Goal: Complete application form: Complete application form

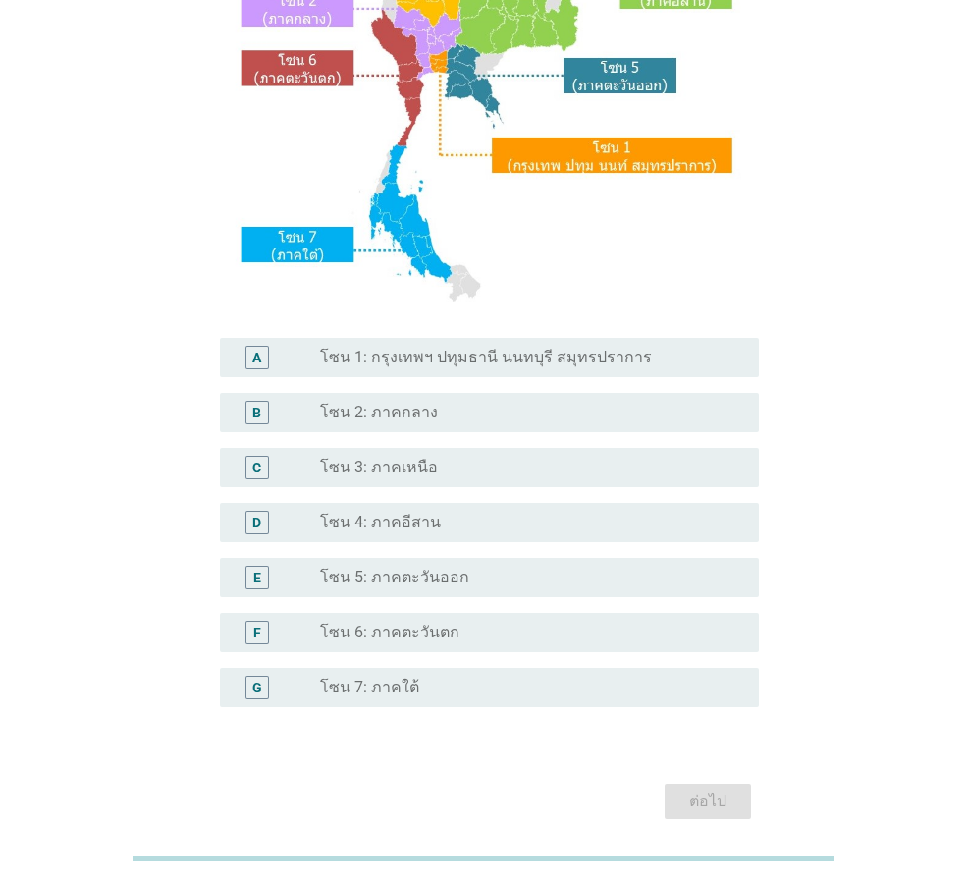
scroll to position [295, 0]
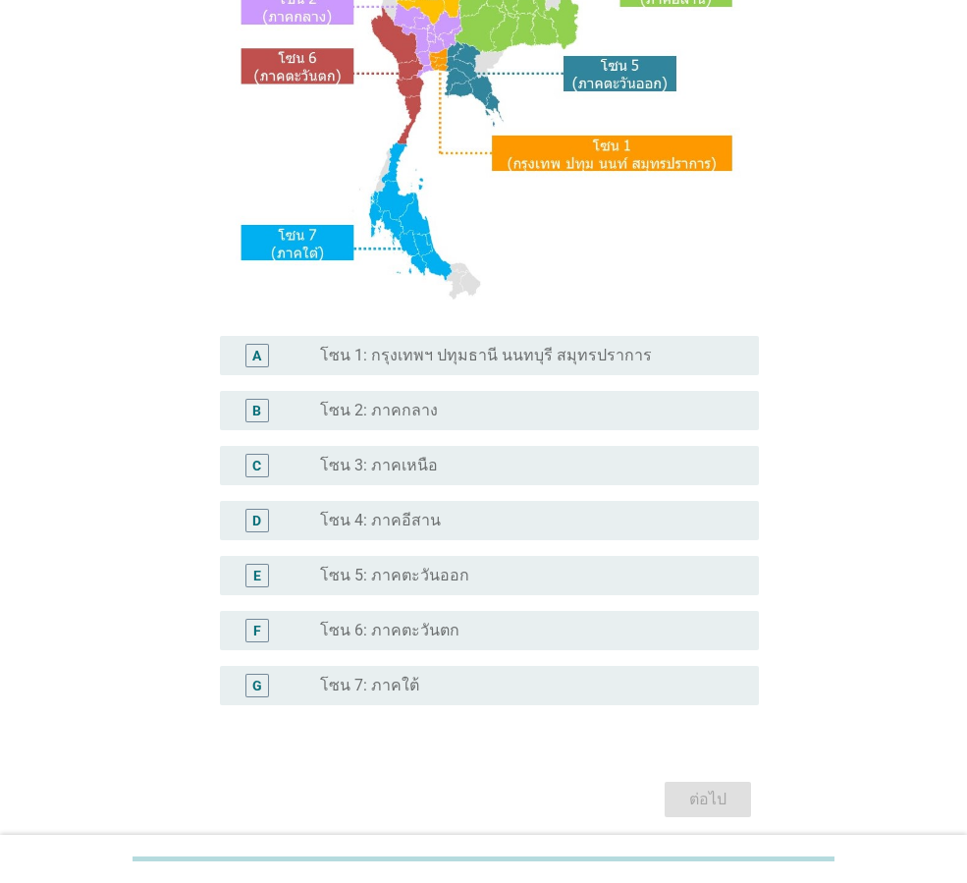
click at [460, 421] on div "radio_button_unchecked โซน 2: ภาคกลาง" at bounding box center [531, 411] width 423 height 24
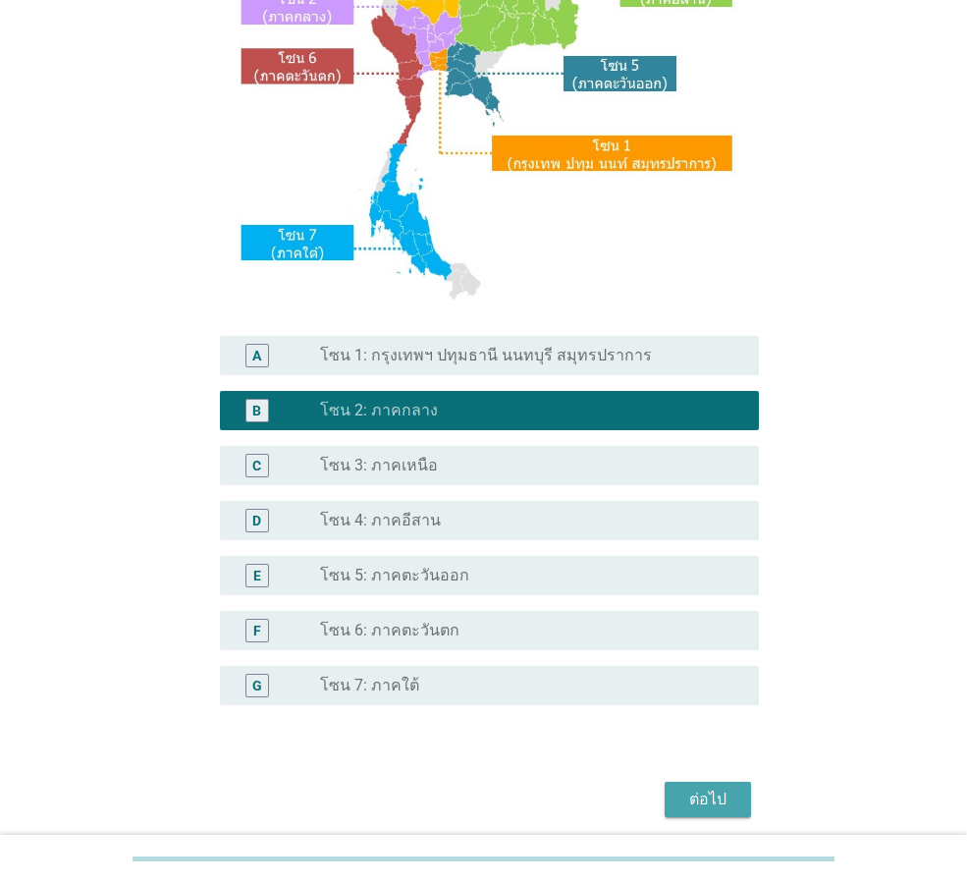
click at [706, 798] on div "ต่อไป" at bounding box center [707, 799] width 55 height 24
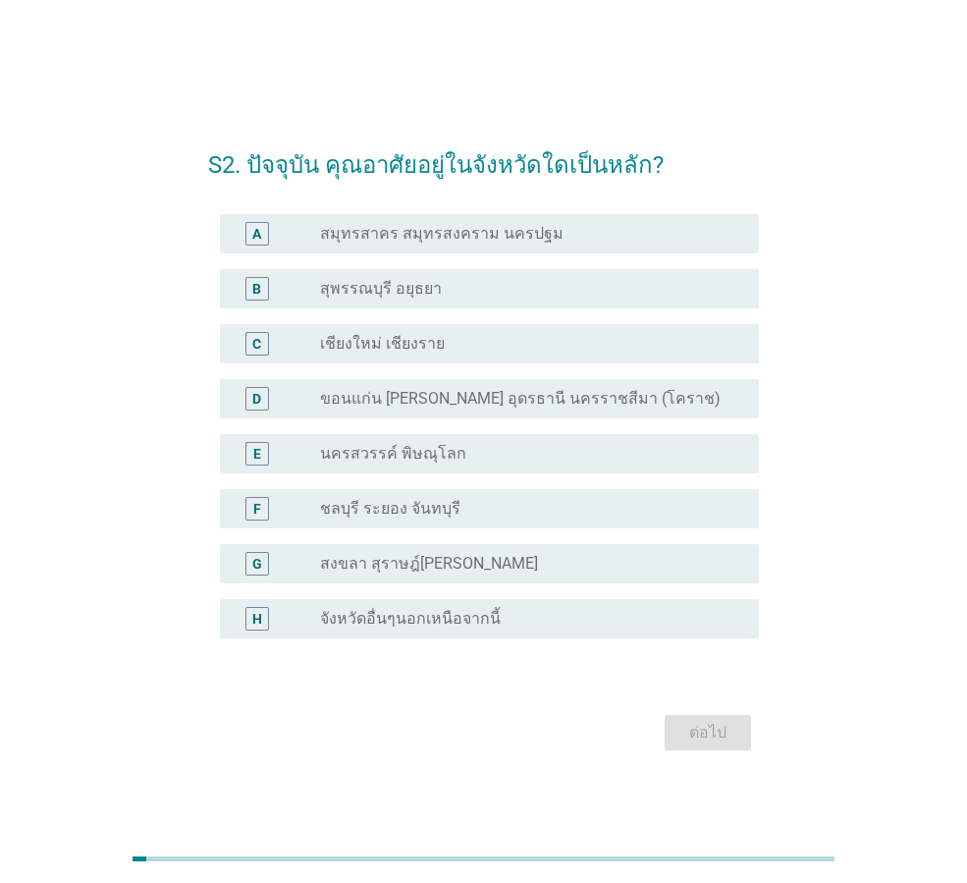
click at [426, 228] on label "สมุทรสาคร สมุทรสงคราม นครปฐม" at bounding box center [441, 234] width 243 height 20
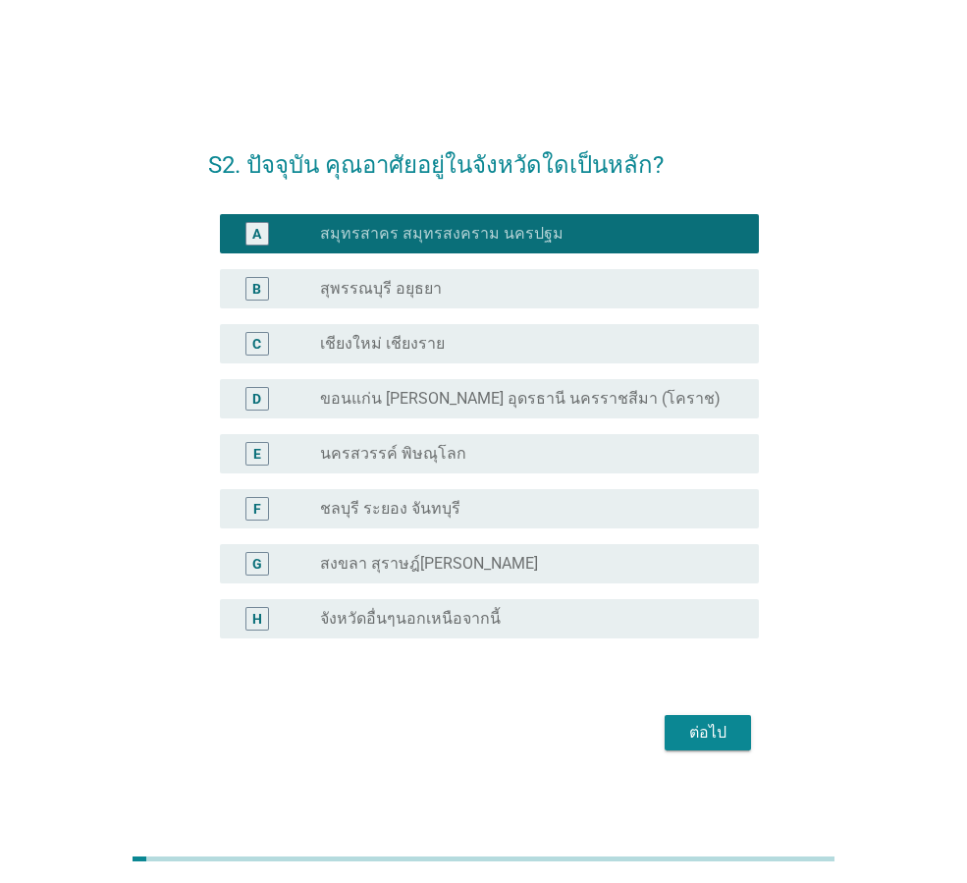
click at [708, 743] on div "ต่อไป" at bounding box center [707, 733] width 55 height 24
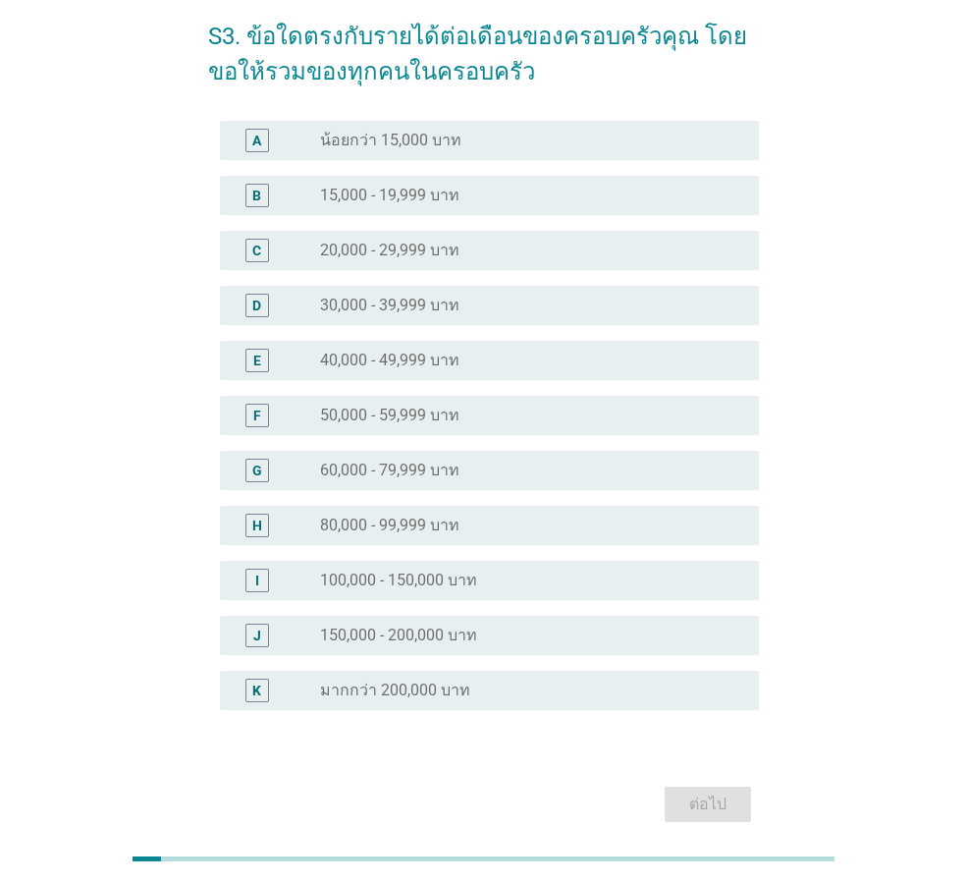
scroll to position [168, 0]
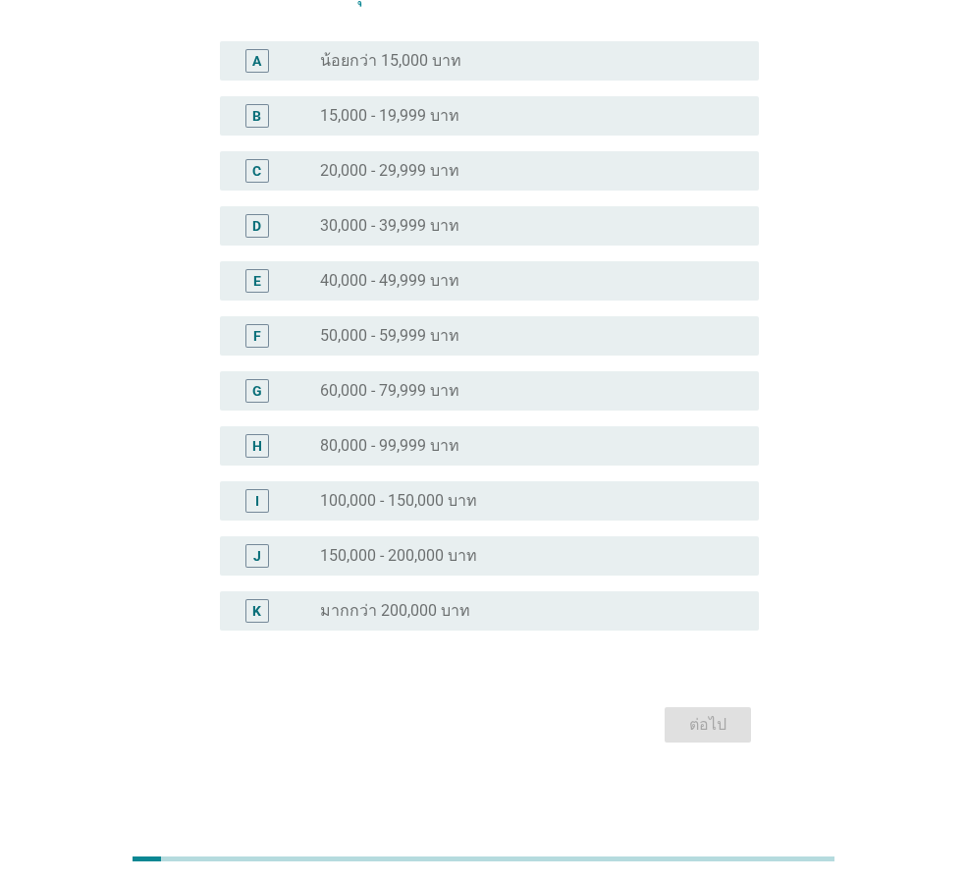
click at [437, 599] on div "K radio_button_unchecked มากกว่า 200,000 บาท" at bounding box center [489, 610] width 539 height 39
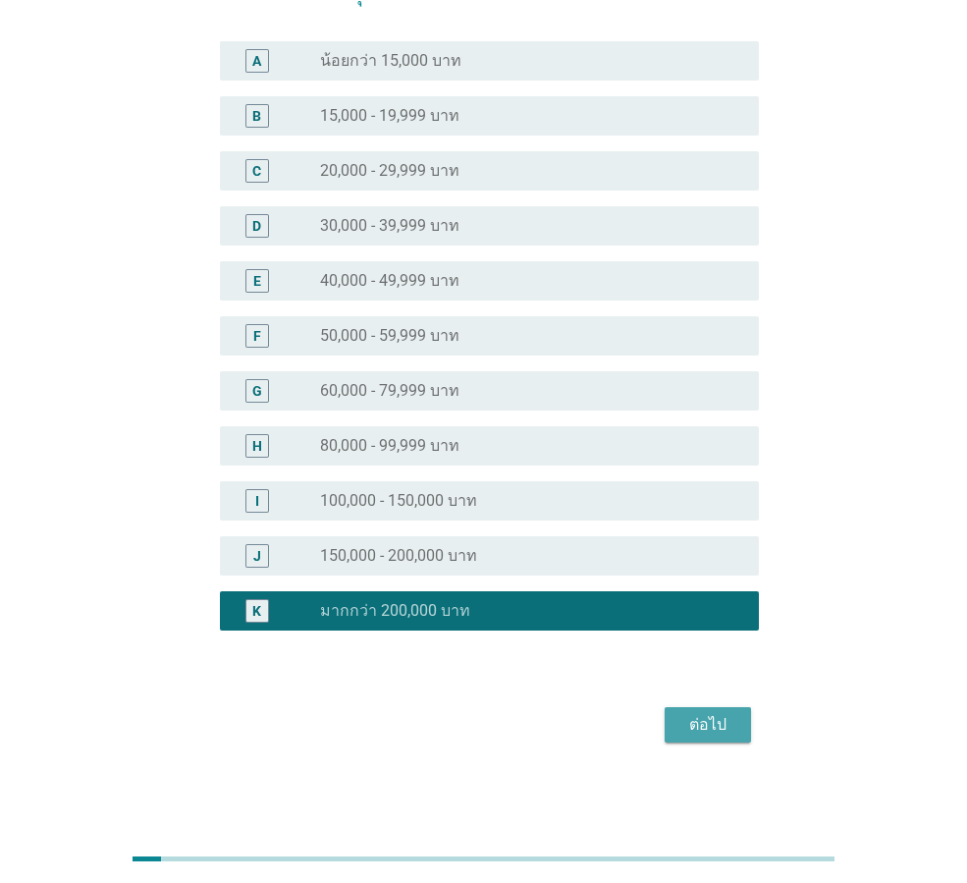
click at [726, 730] on div "ต่อไป" at bounding box center [707, 725] width 55 height 24
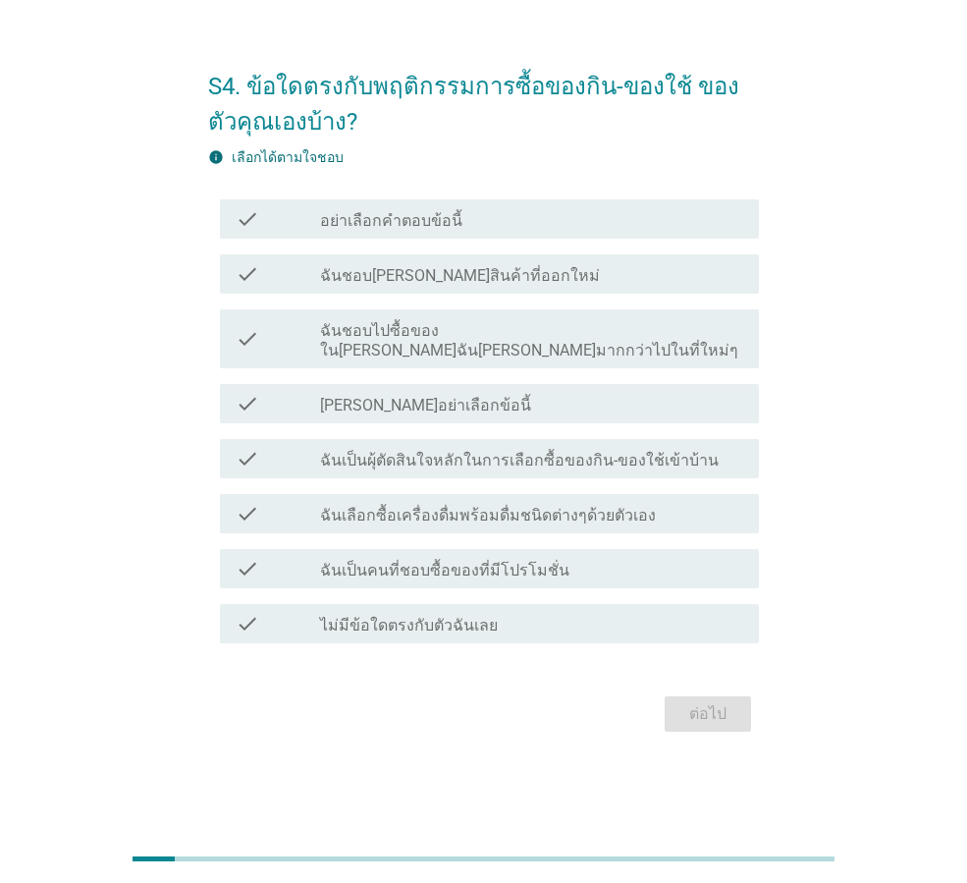
scroll to position [0, 0]
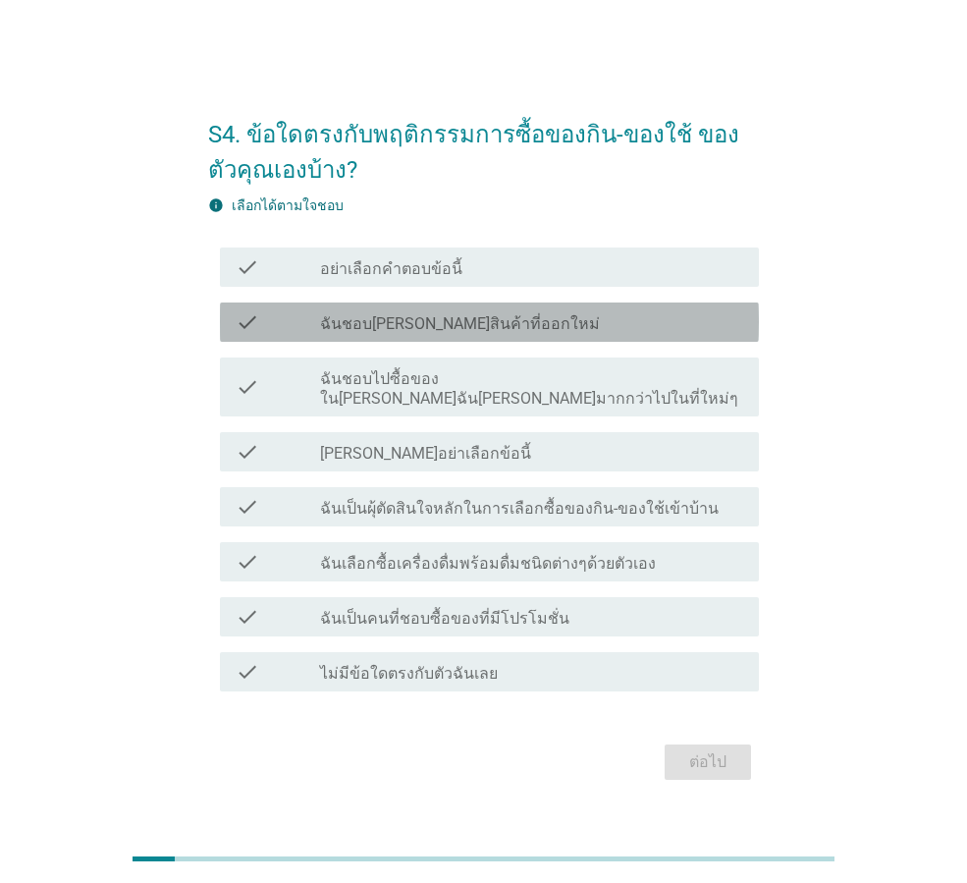
click at [463, 334] on label "ฉันชอบ[PERSON_NAME]สินค้าที่ออกใหม่" at bounding box center [460, 324] width 280 height 20
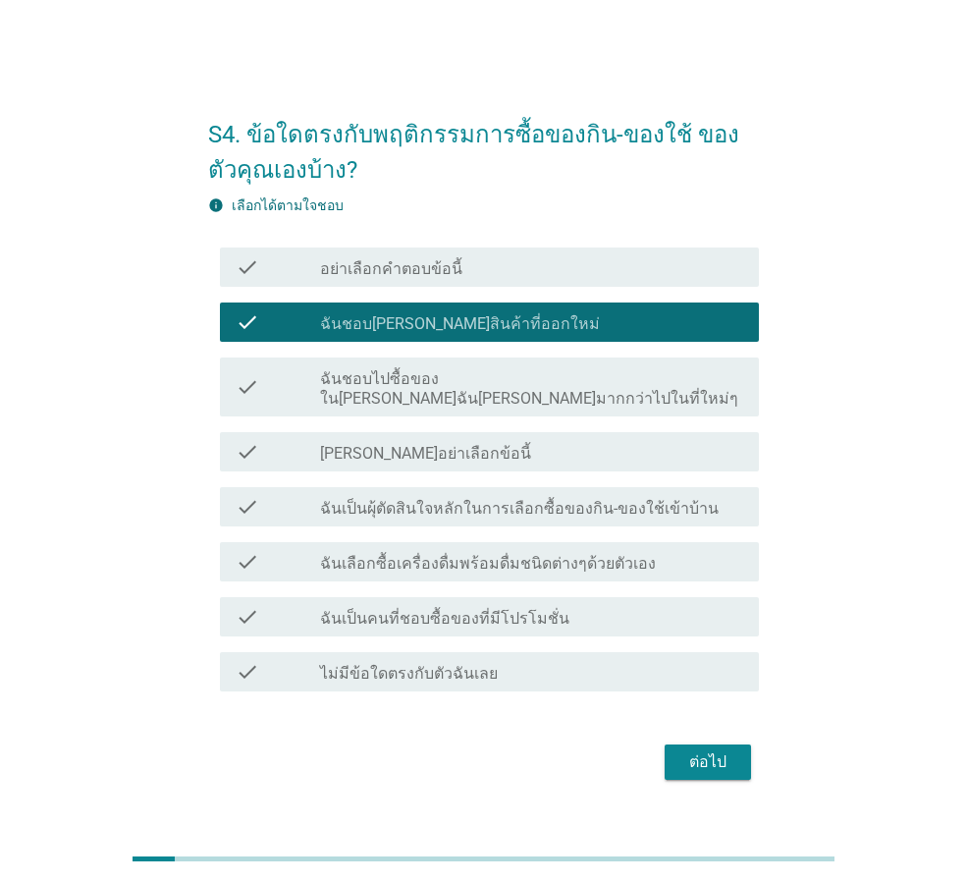
click at [456, 499] on label "ฉันเป็นผุ้ตัดสินใจหลักในการเลือกซื้อของกิน-ของใช้เข้าบ้าน" at bounding box center [519, 509] width 399 height 20
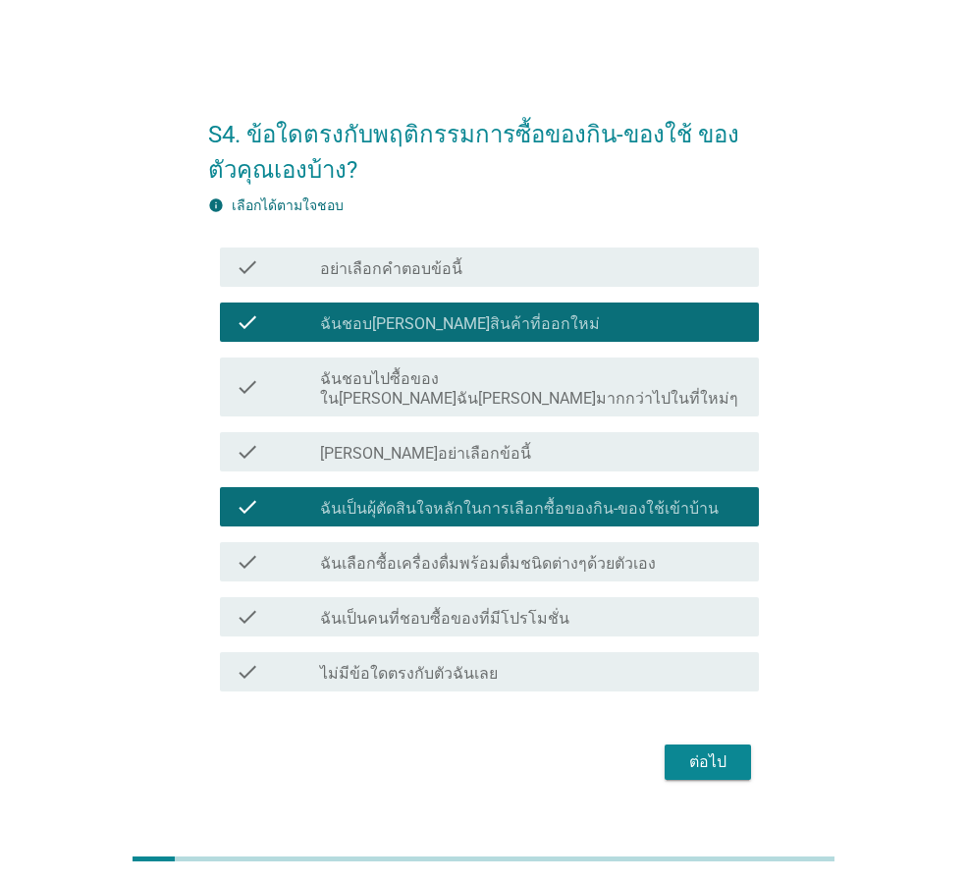
click at [567, 613] on div "check_box_outline_blank ฉันเป็นคนที่ชอบซื้อของที่มีโปรโมชั่น" at bounding box center [531, 617] width 423 height 24
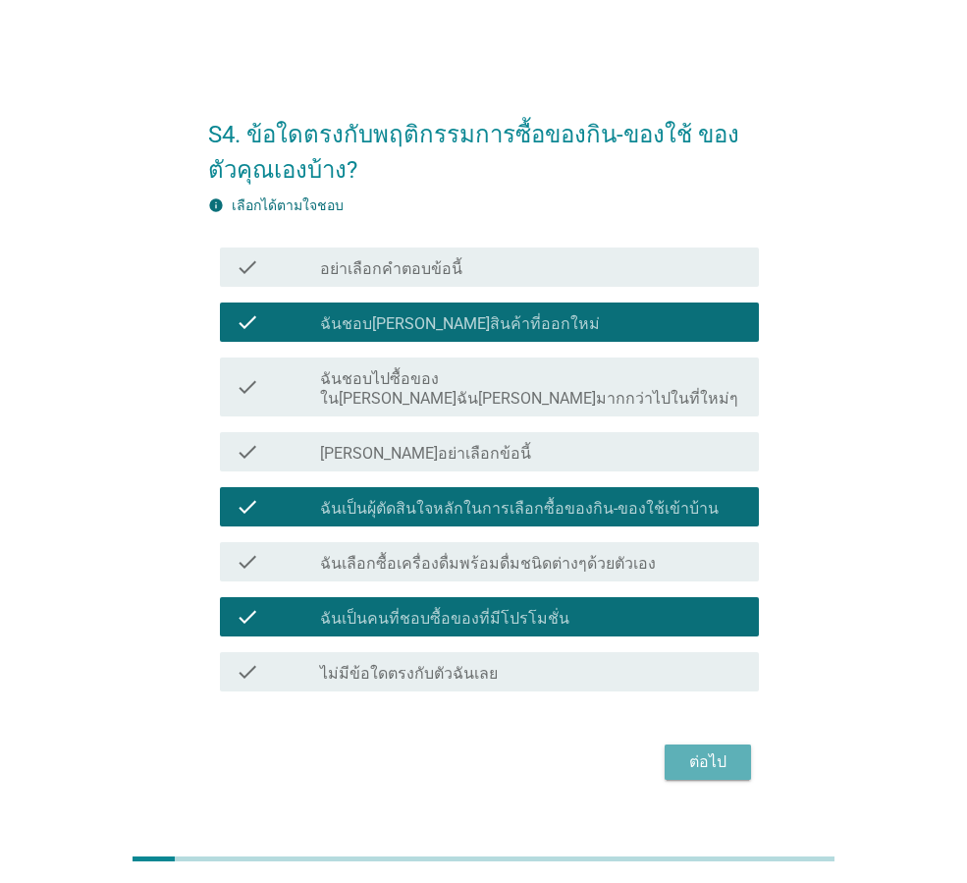
click at [698, 750] on div "ต่อไป" at bounding box center [707, 762] width 55 height 24
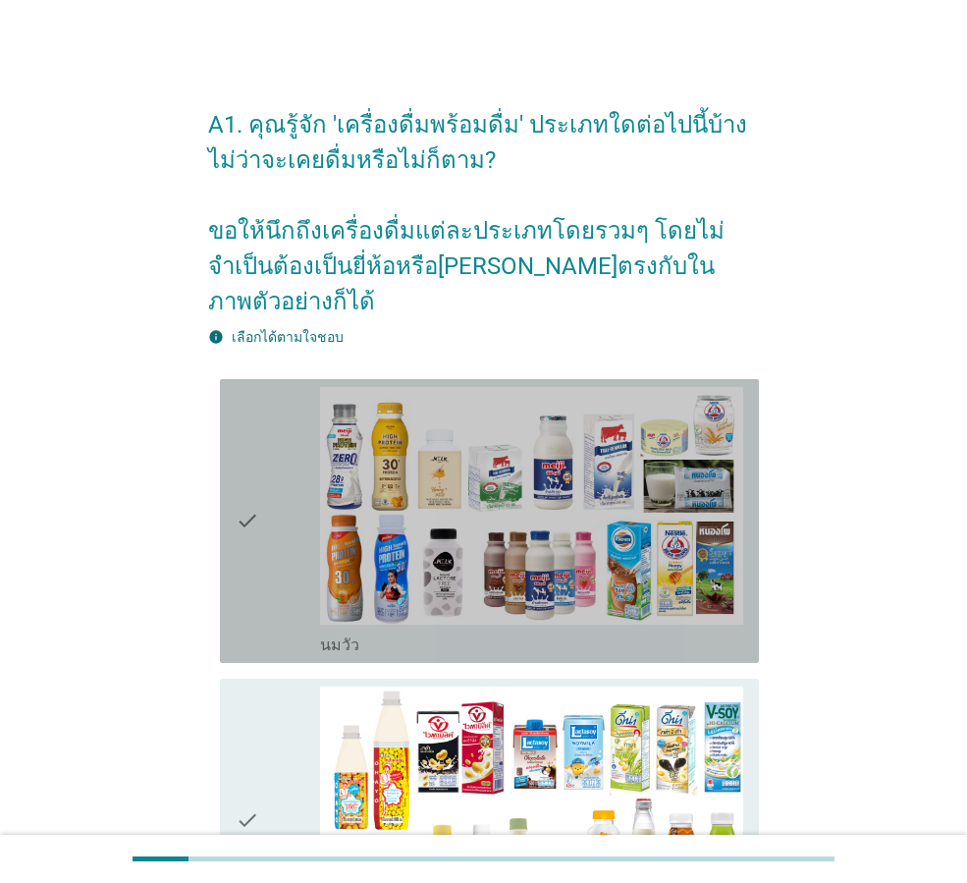
click at [276, 506] on div "check" at bounding box center [278, 521] width 84 height 268
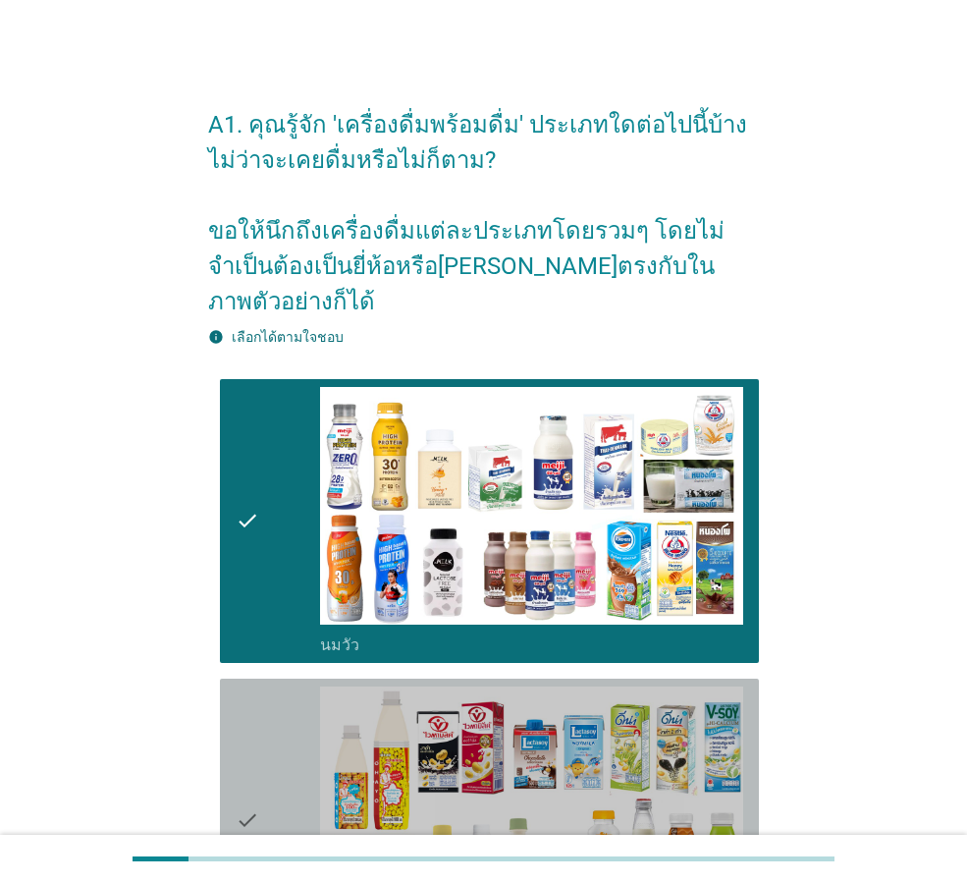
click at [257, 702] on icon "check" at bounding box center [248, 820] width 24 height 268
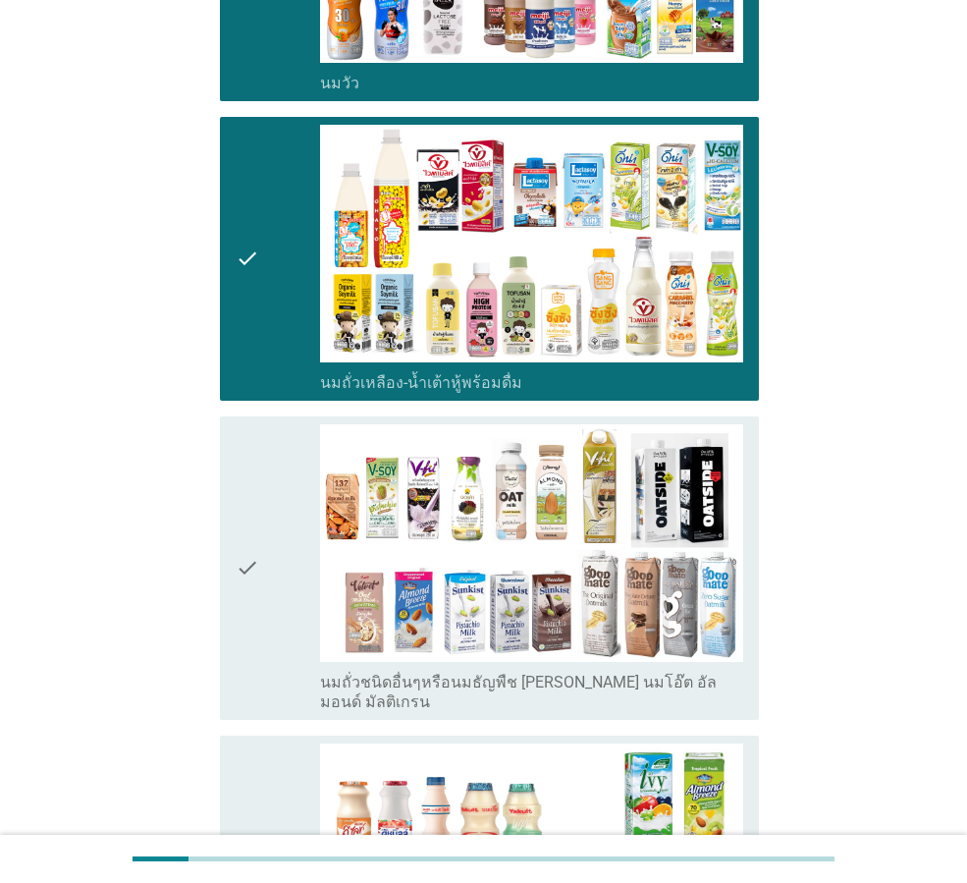
scroll to position [589, 0]
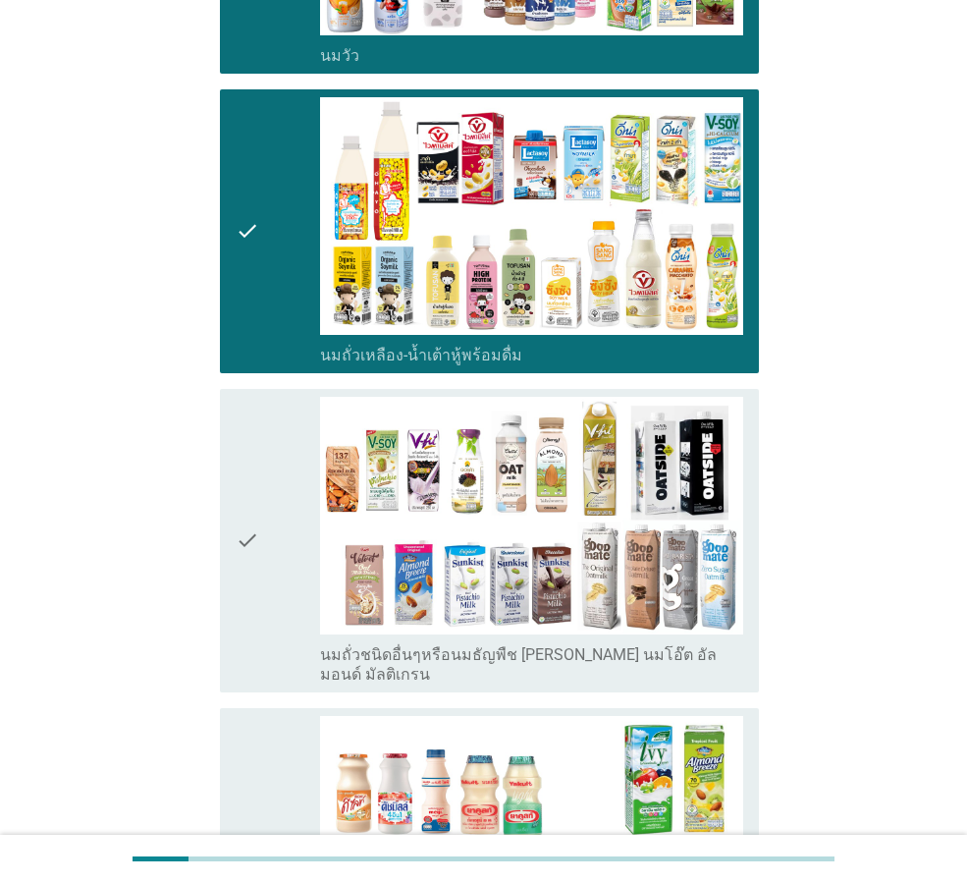
click at [278, 530] on div "check" at bounding box center [278, 541] width 84 height 288
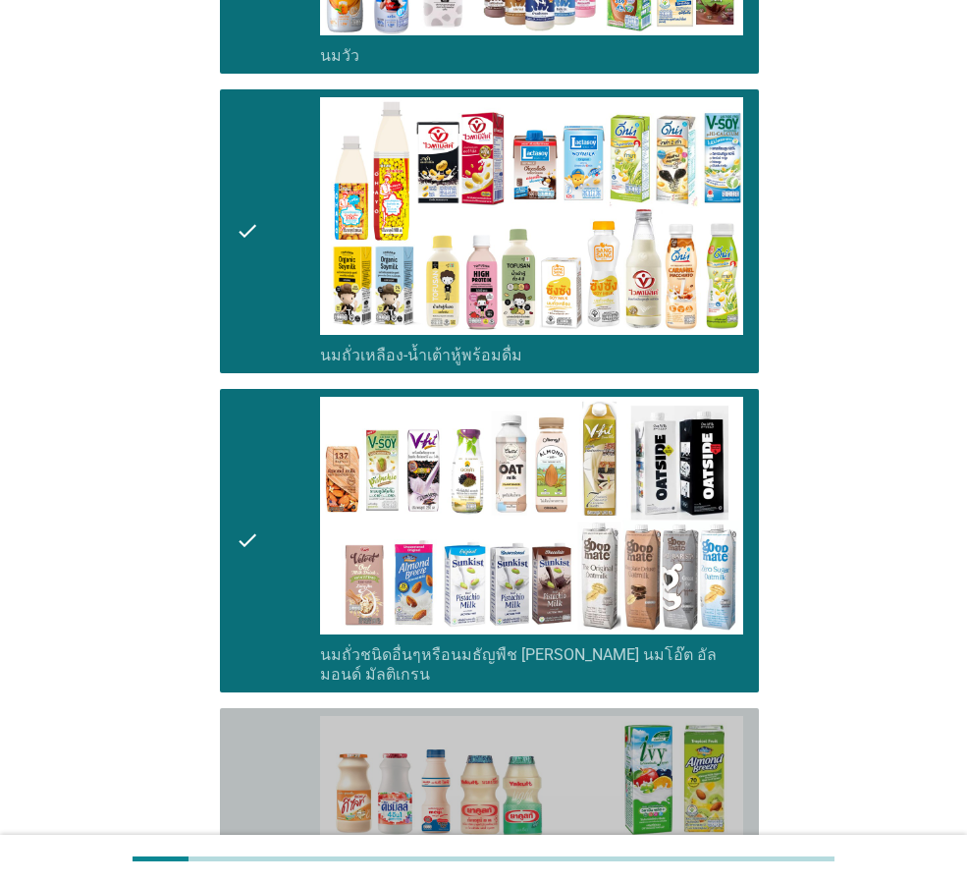
click at [266, 716] on div "check" at bounding box center [278, 850] width 84 height 268
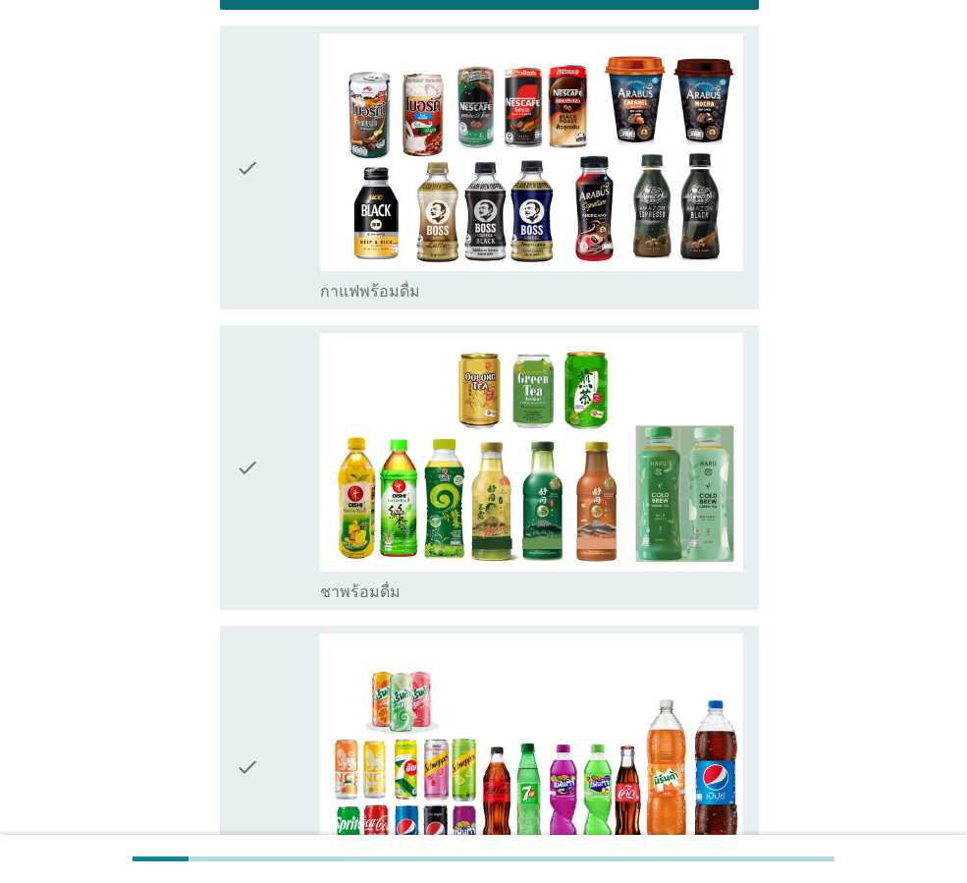
click at [274, 492] on div "check" at bounding box center [278, 467] width 84 height 268
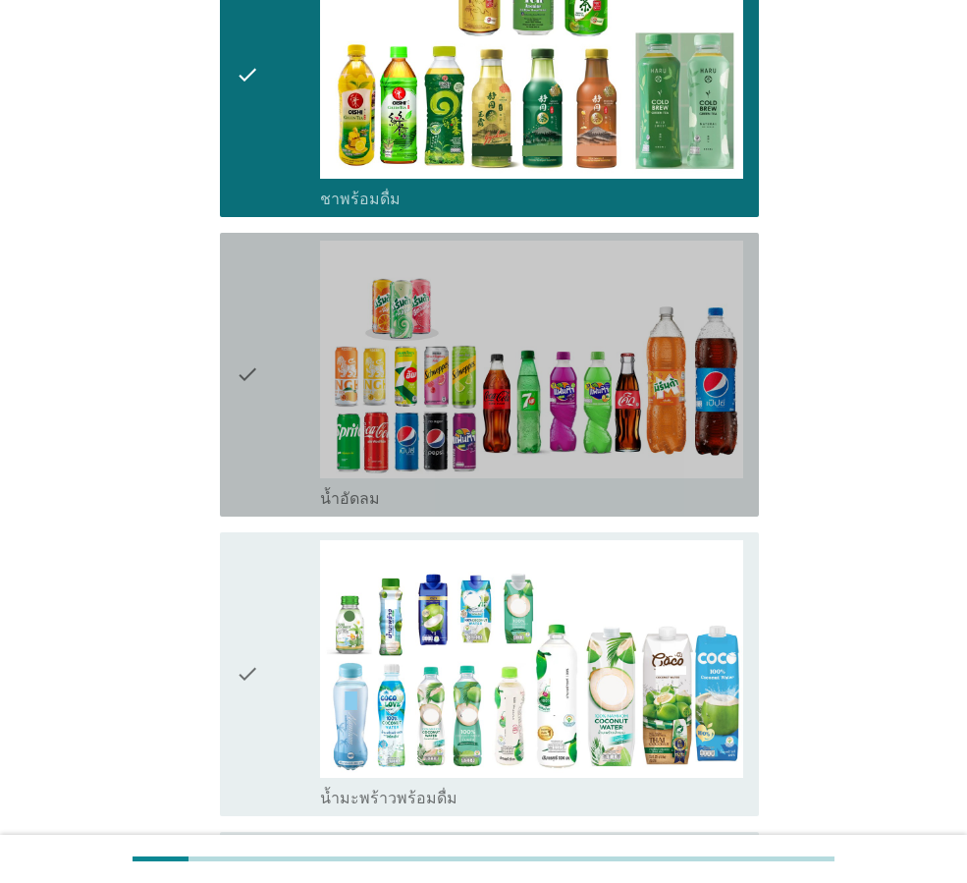
click at [260, 405] on div "check" at bounding box center [278, 375] width 84 height 268
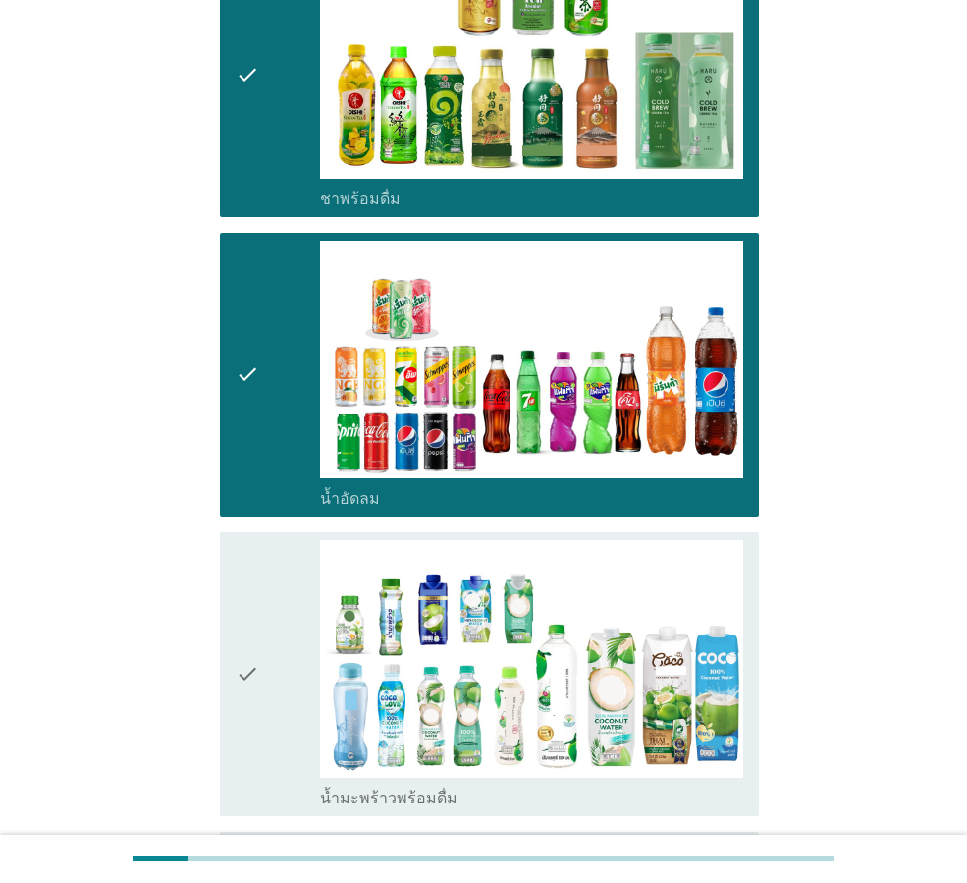
scroll to position [2454, 0]
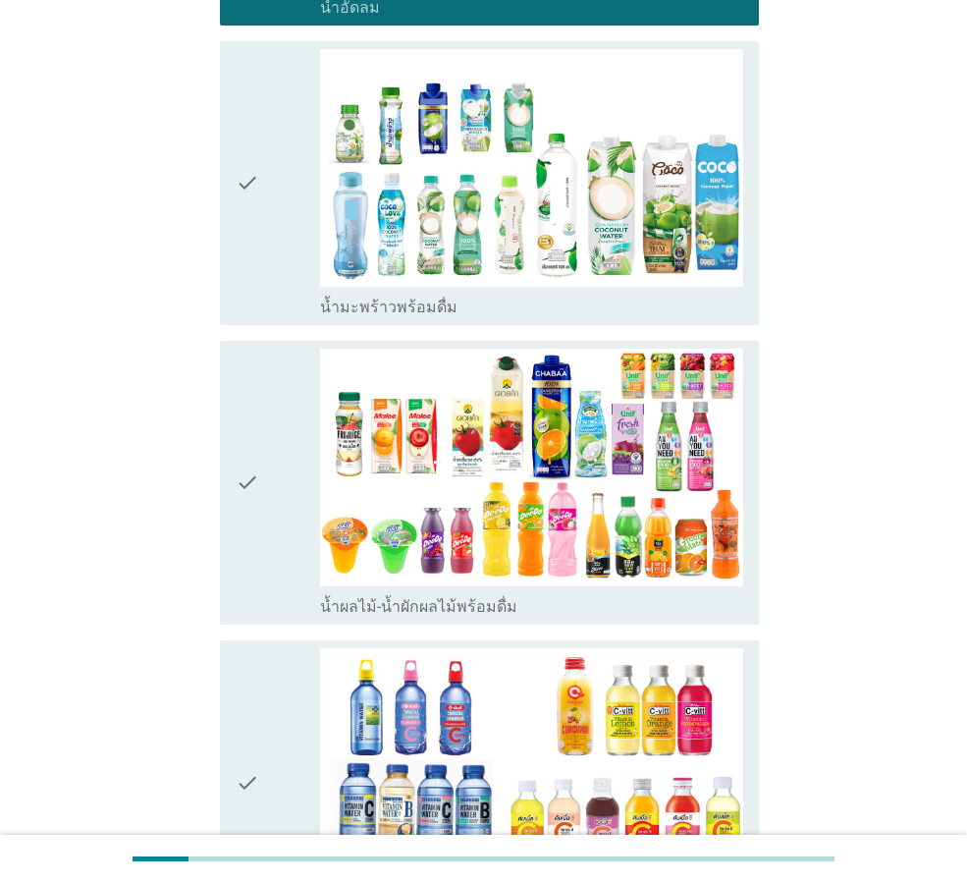
click at [273, 491] on div "check" at bounding box center [278, 483] width 84 height 268
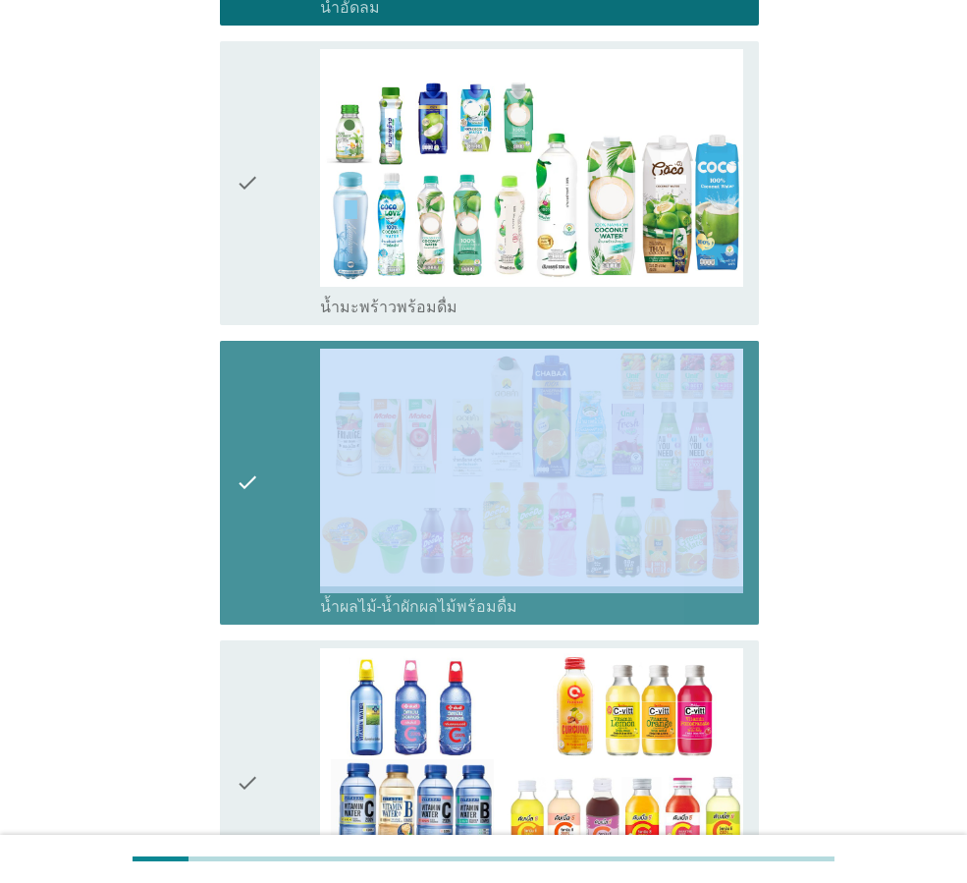
click at [273, 491] on div "check" at bounding box center [278, 483] width 84 height 268
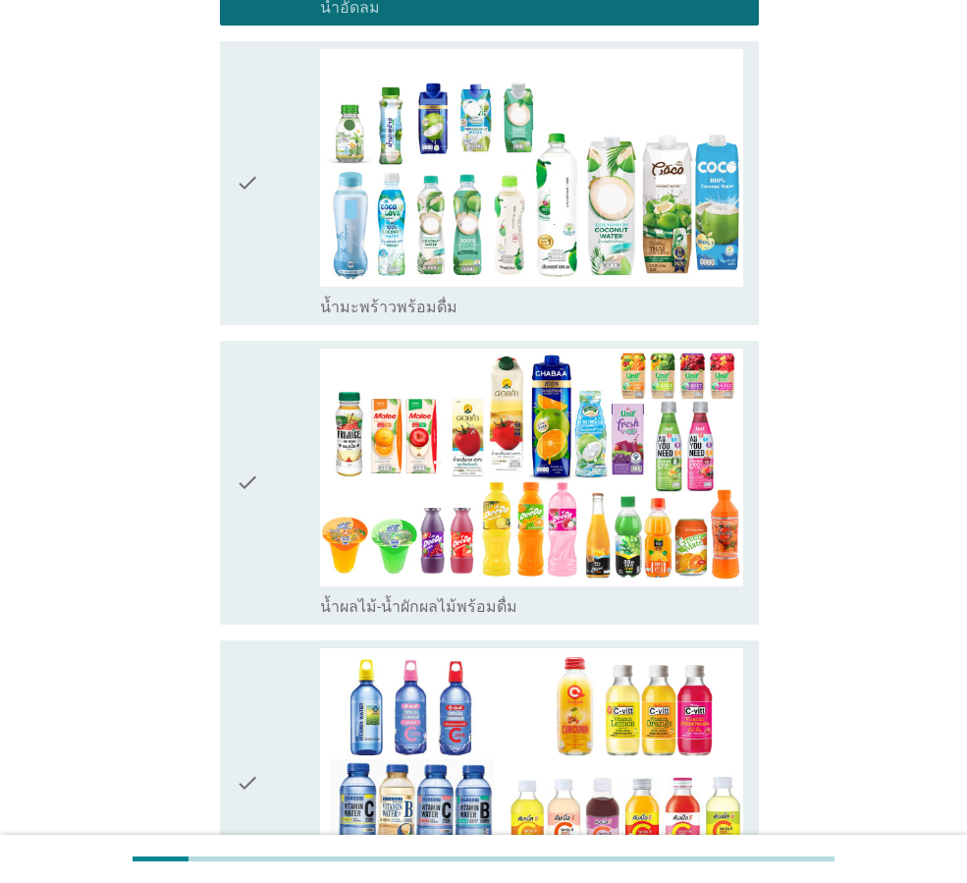
click at [248, 676] on icon "check" at bounding box center [248, 782] width 24 height 268
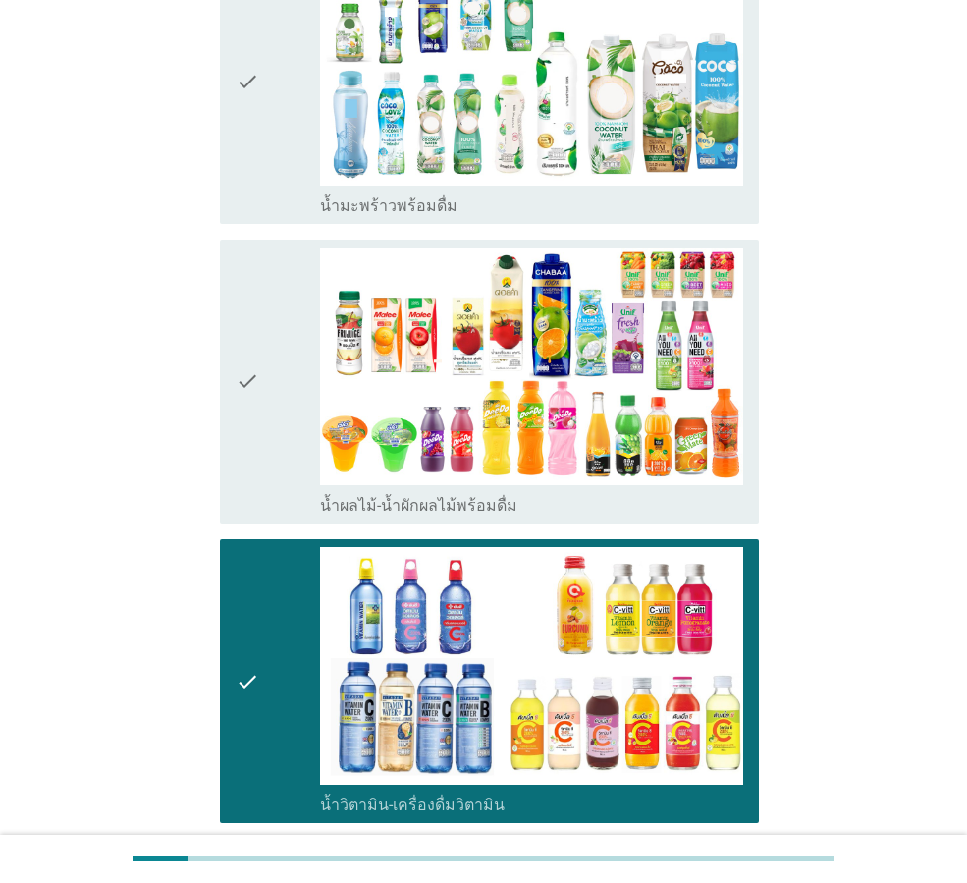
scroll to position [2553, 0]
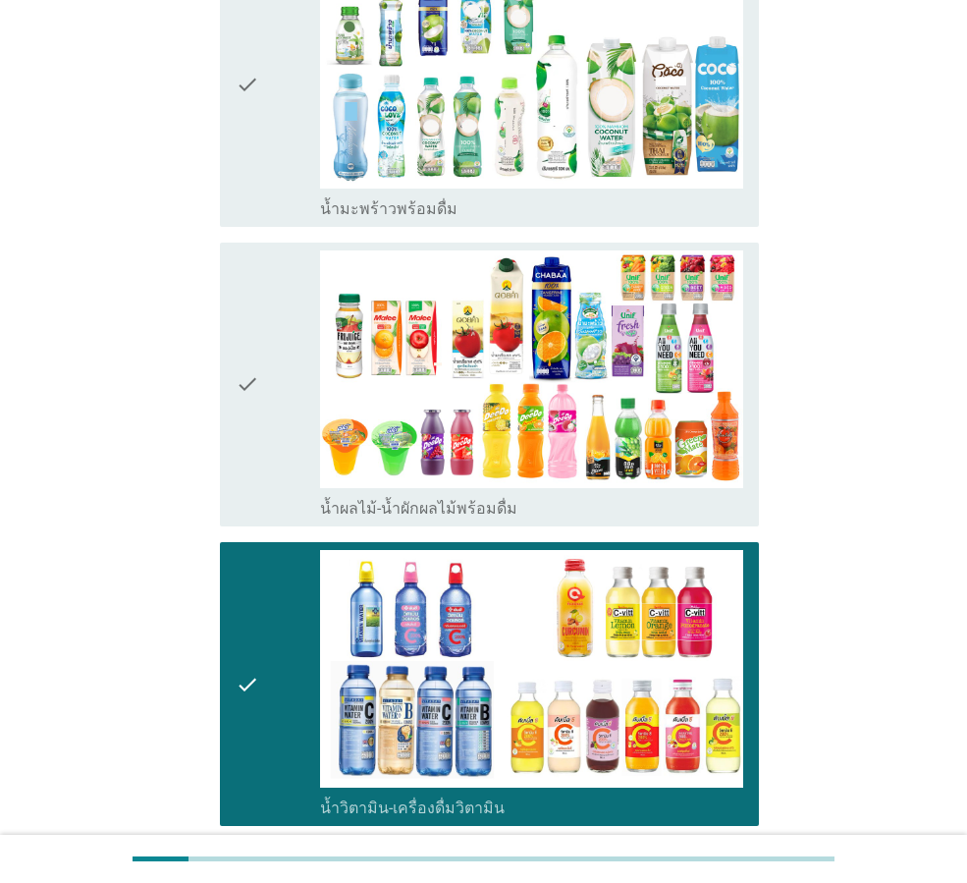
click at [253, 550] on icon "check" at bounding box center [248, 684] width 24 height 268
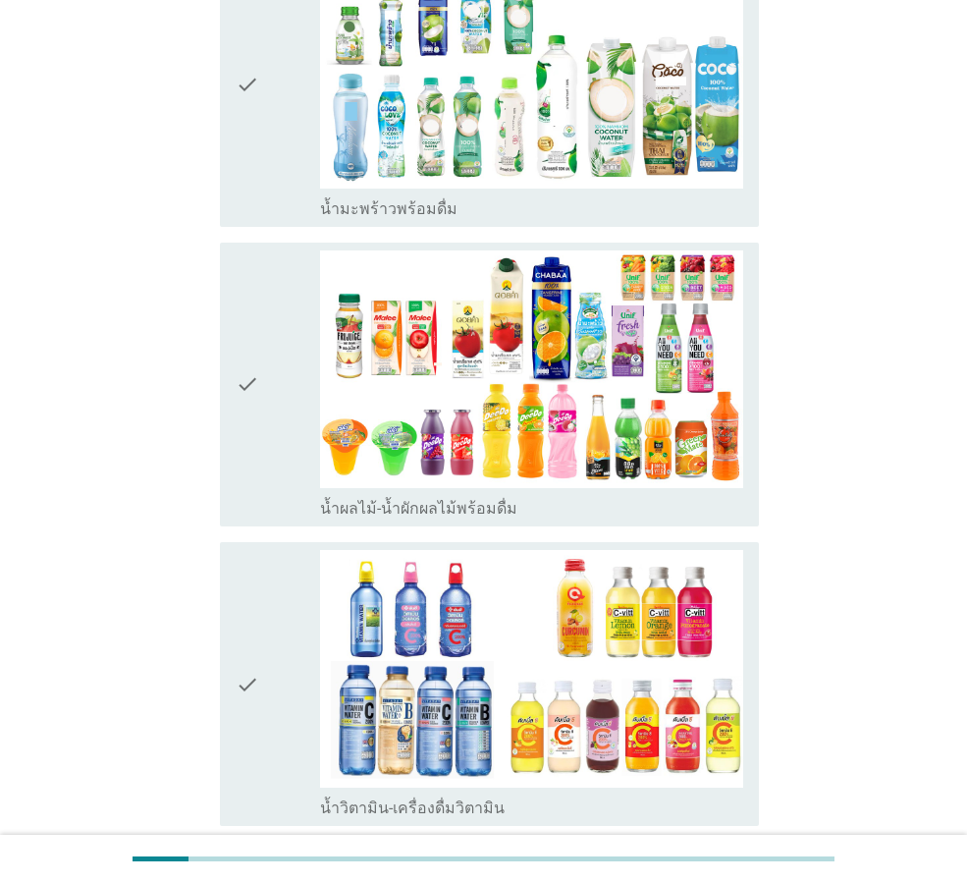
click at [282, 335] on div "check" at bounding box center [278, 384] width 84 height 268
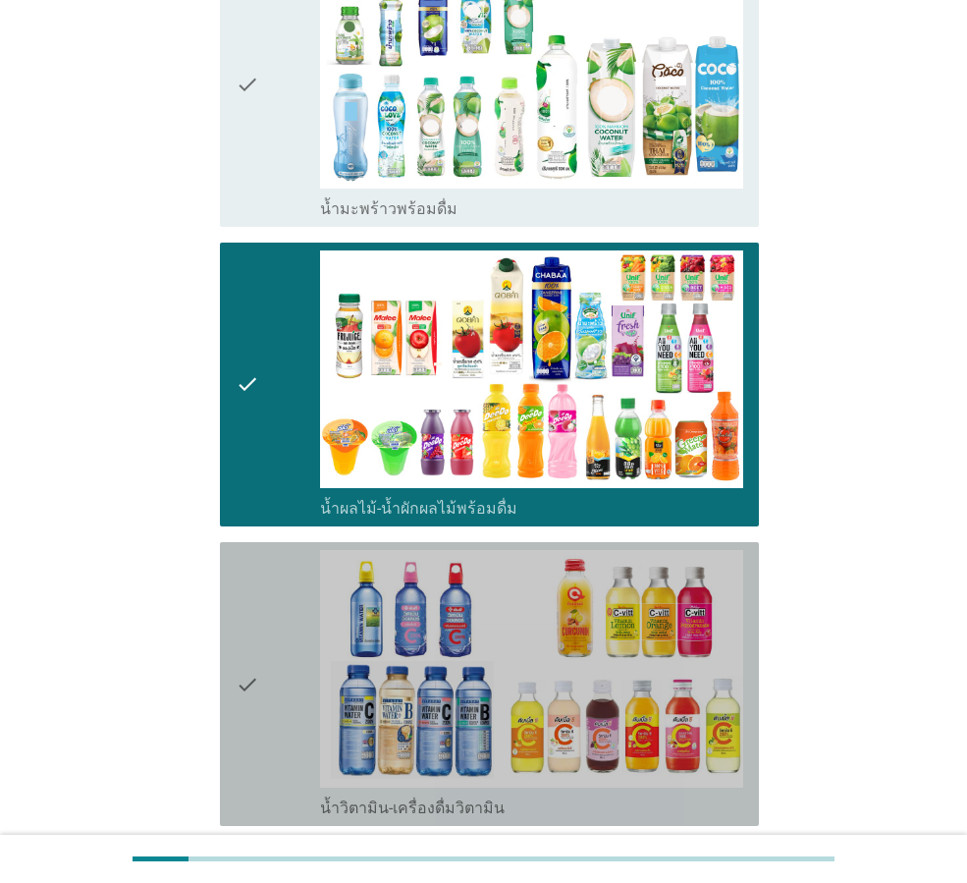
click at [262, 550] on div "check" at bounding box center [278, 684] width 84 height 268
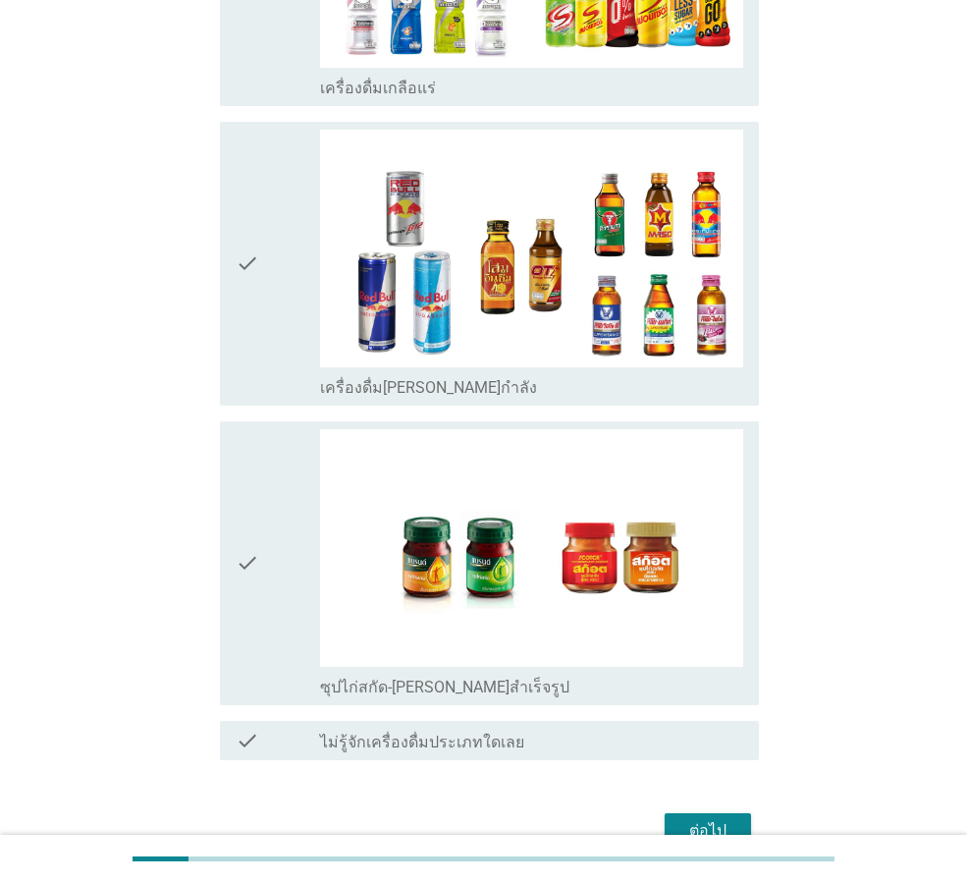
scroll to position [3923, 0]
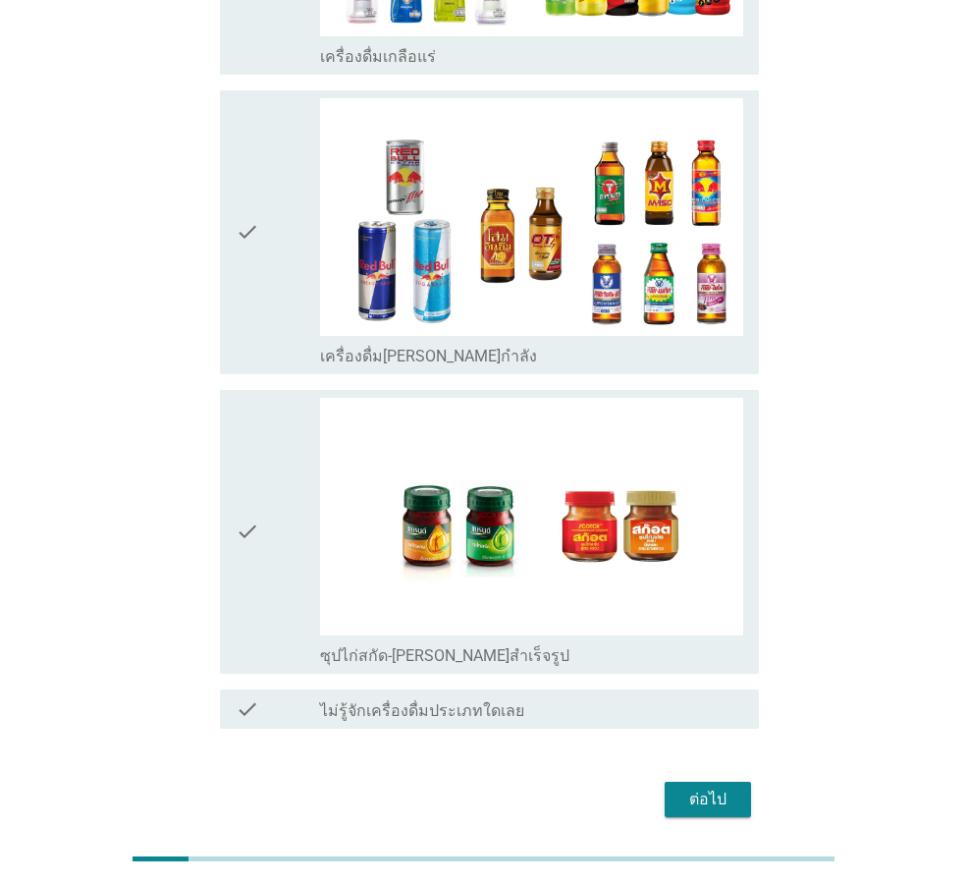
click at [734, 787] on div "ต่อไป" at bounding box center [707, 799] width 55 height 24
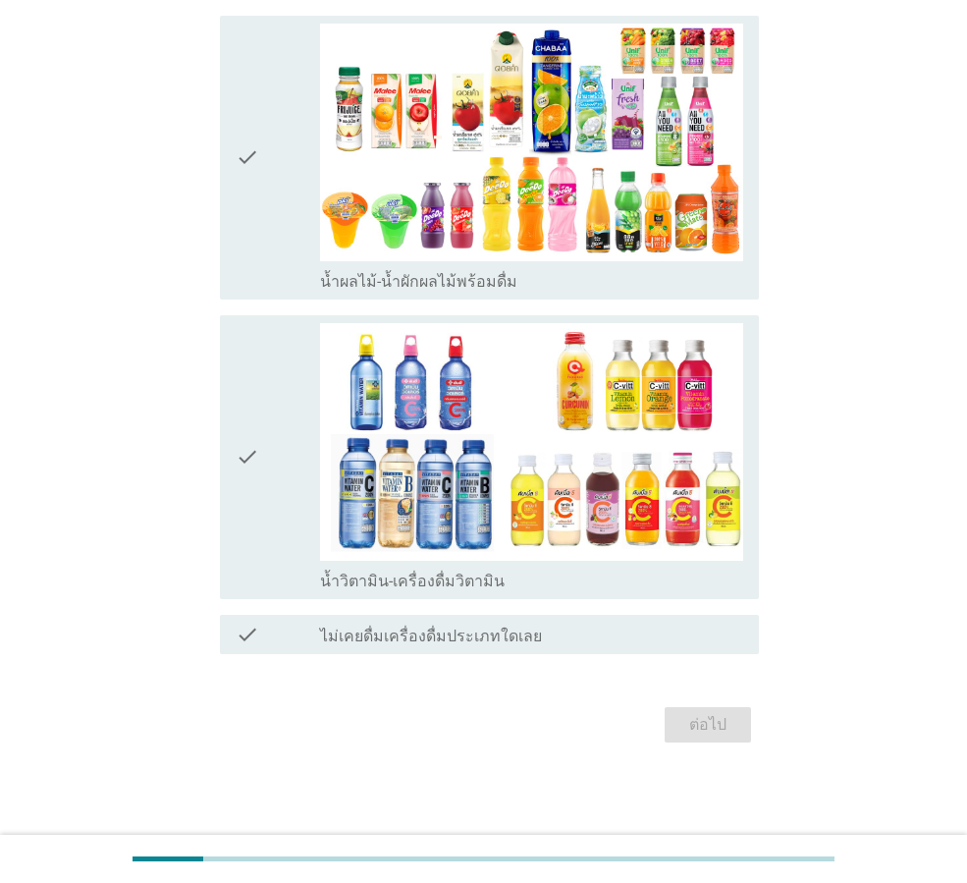
scroll to position [0, 0]
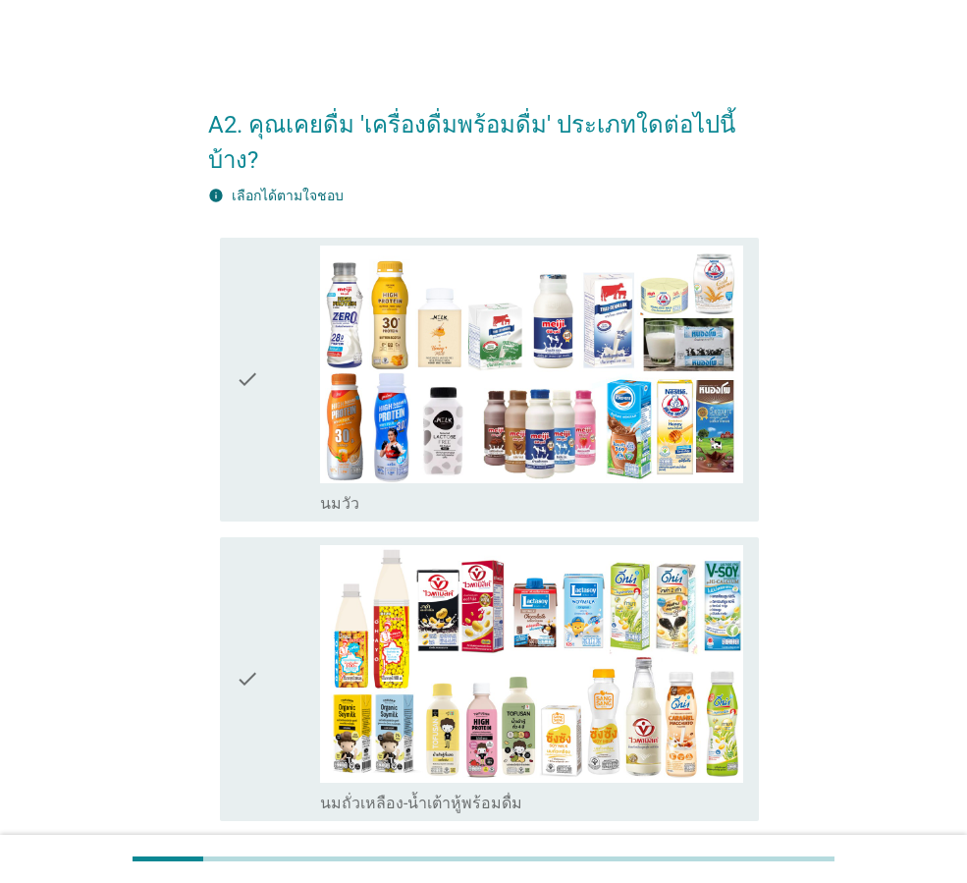
click at [261, 408] on div "check" at bounding box center [278, 379] width 84 height 268
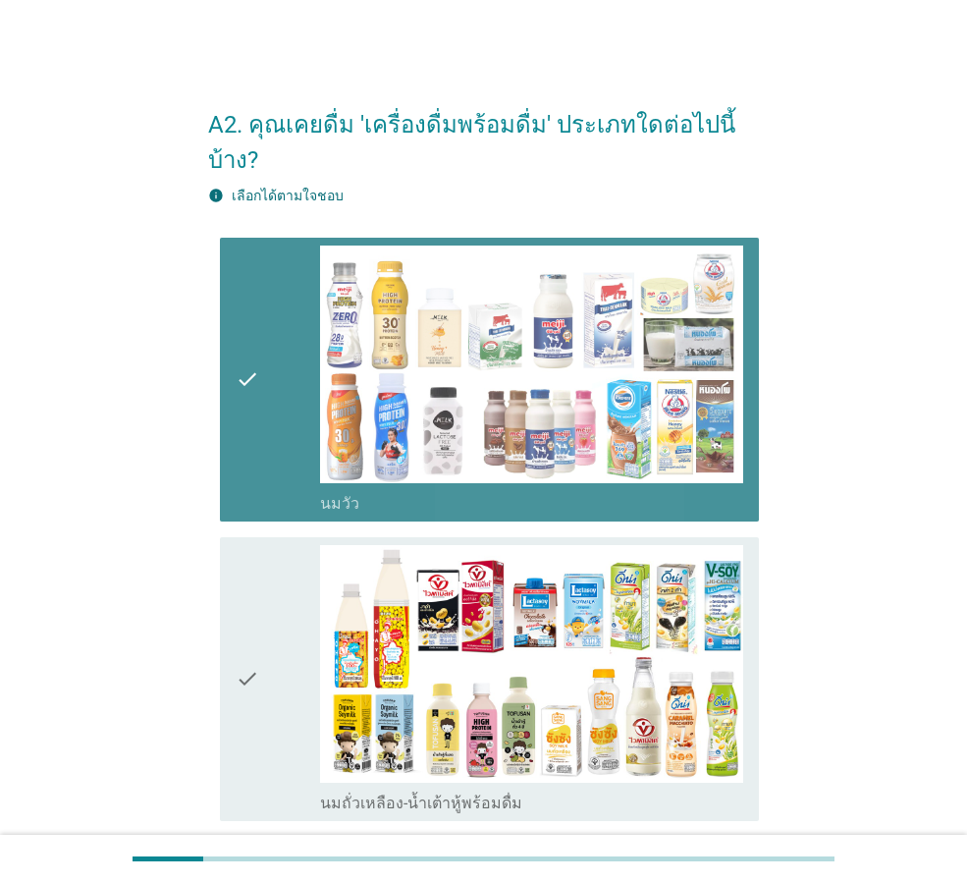
click at [313, 612] on div "check" at bounding box center [278, 679] width 84 height 268
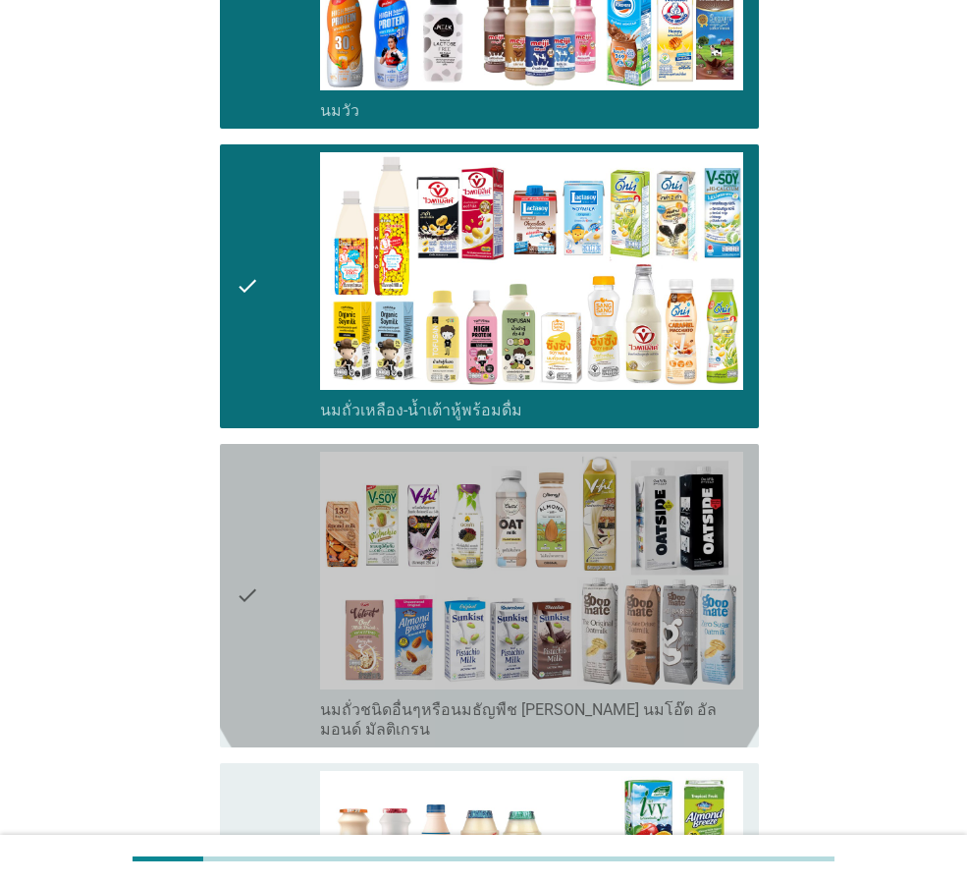
click at [275, 590] on div "check" at bounding box center [278, 596] width 84 height 288
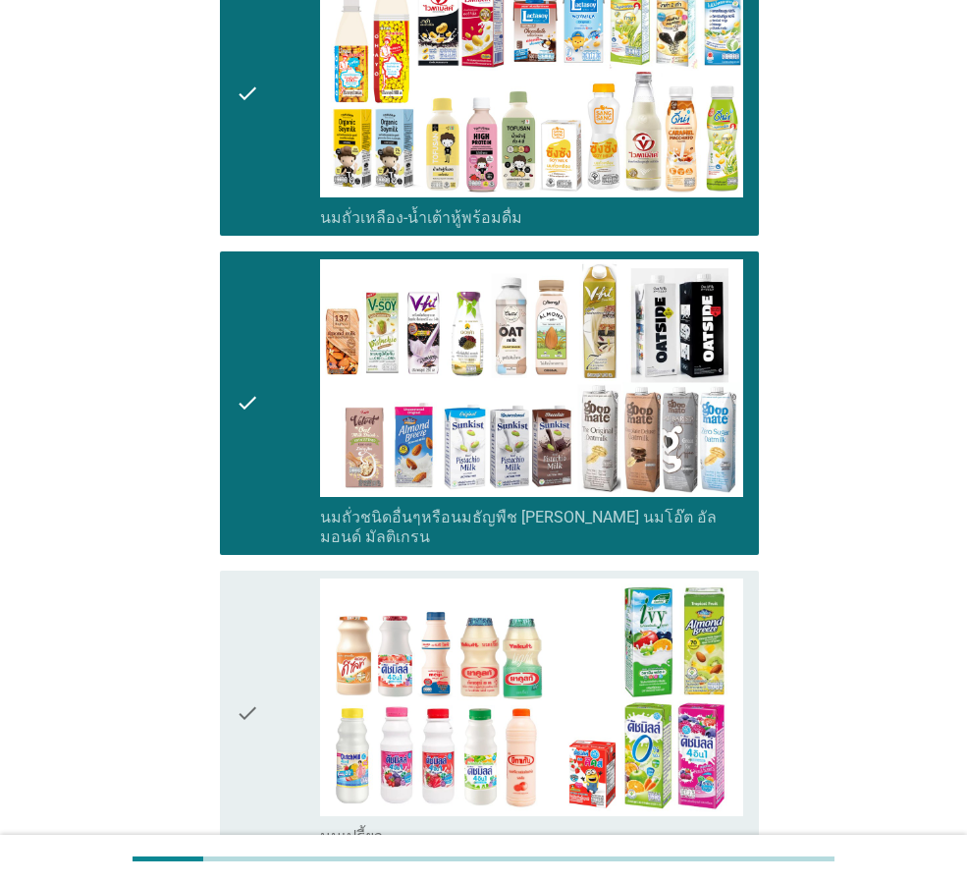
scroll to position [884, 0]
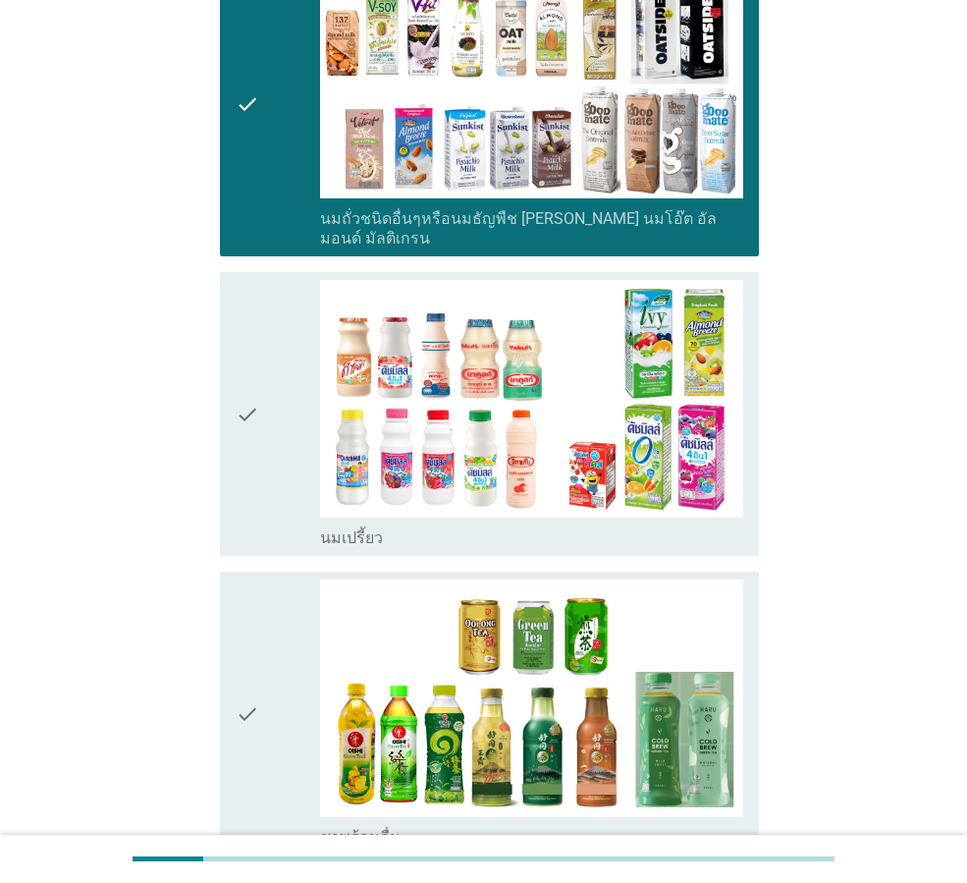
click at [268, 470] on div "check" at bounding box center [278, 414] width 84 height 268
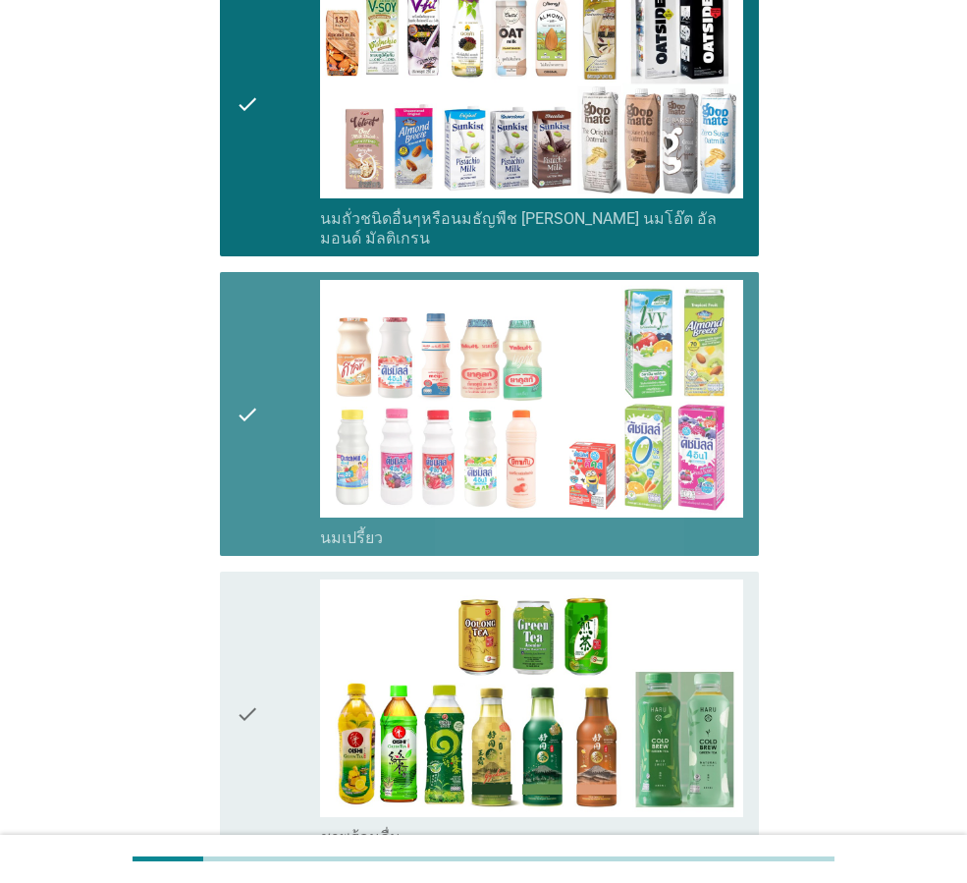
click at [270, 594] on div "check" at bounding box center [278, 713] width 84 height 268
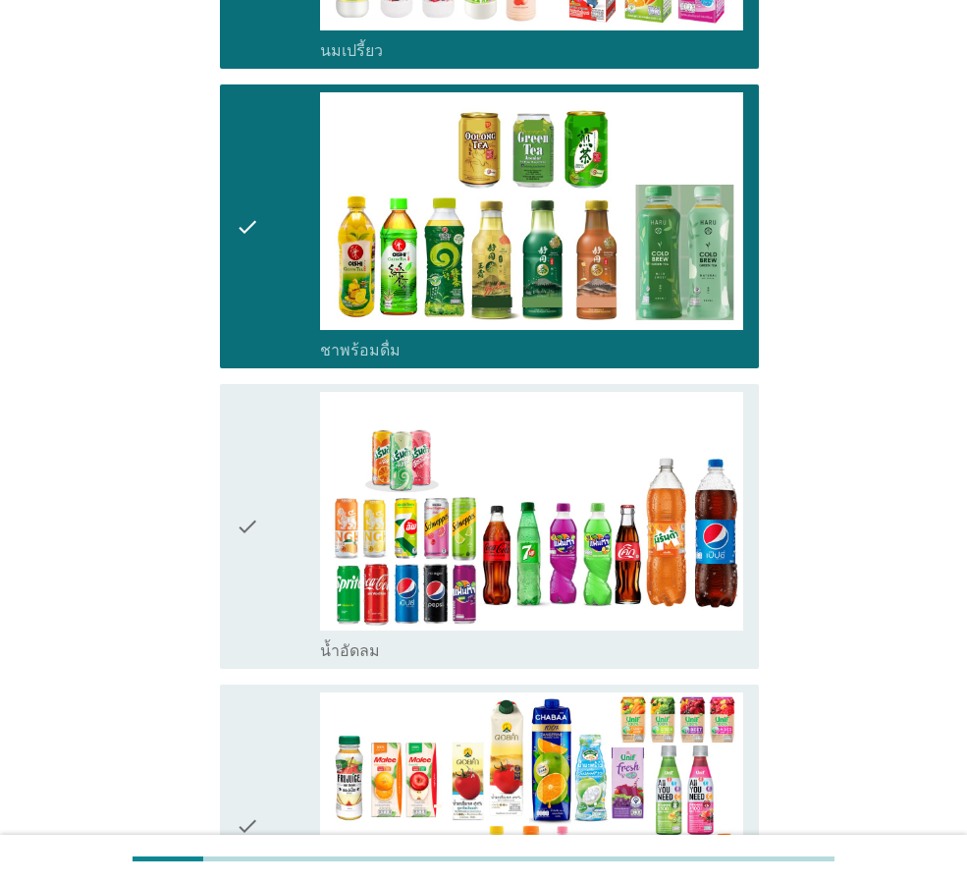
scroll to position [1473, 0]
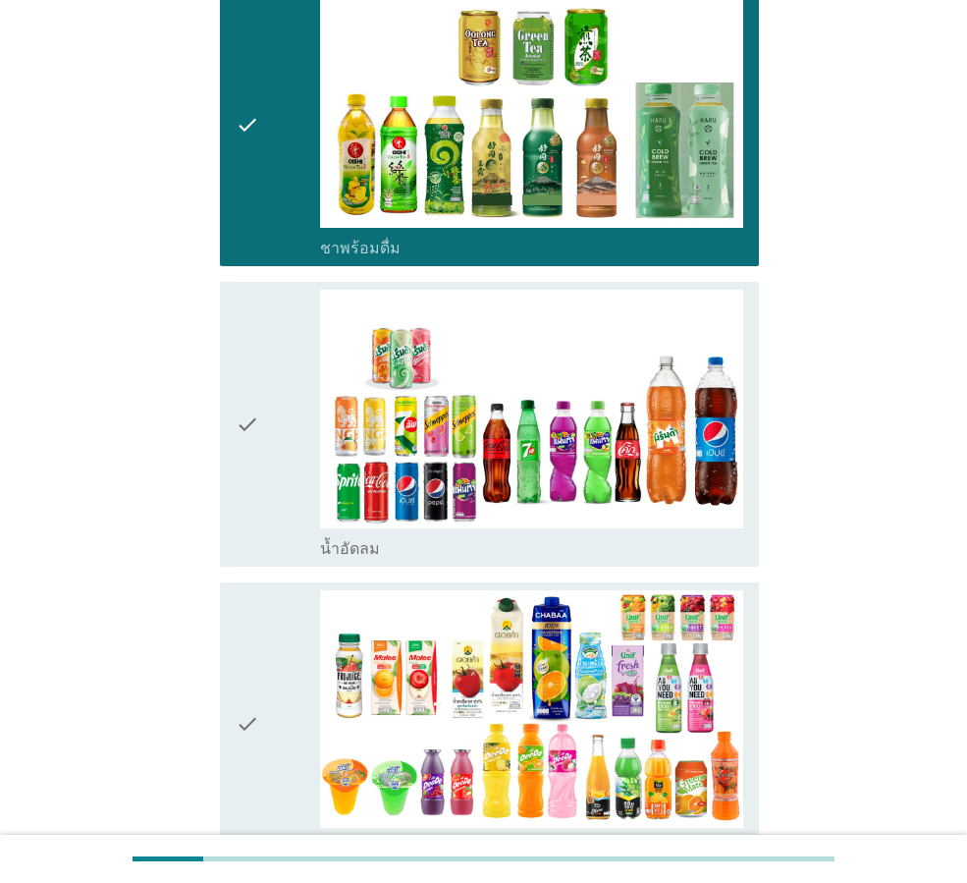
click at [260, 479] on div "check" at bounding box center [278, 424] width 84 height 268
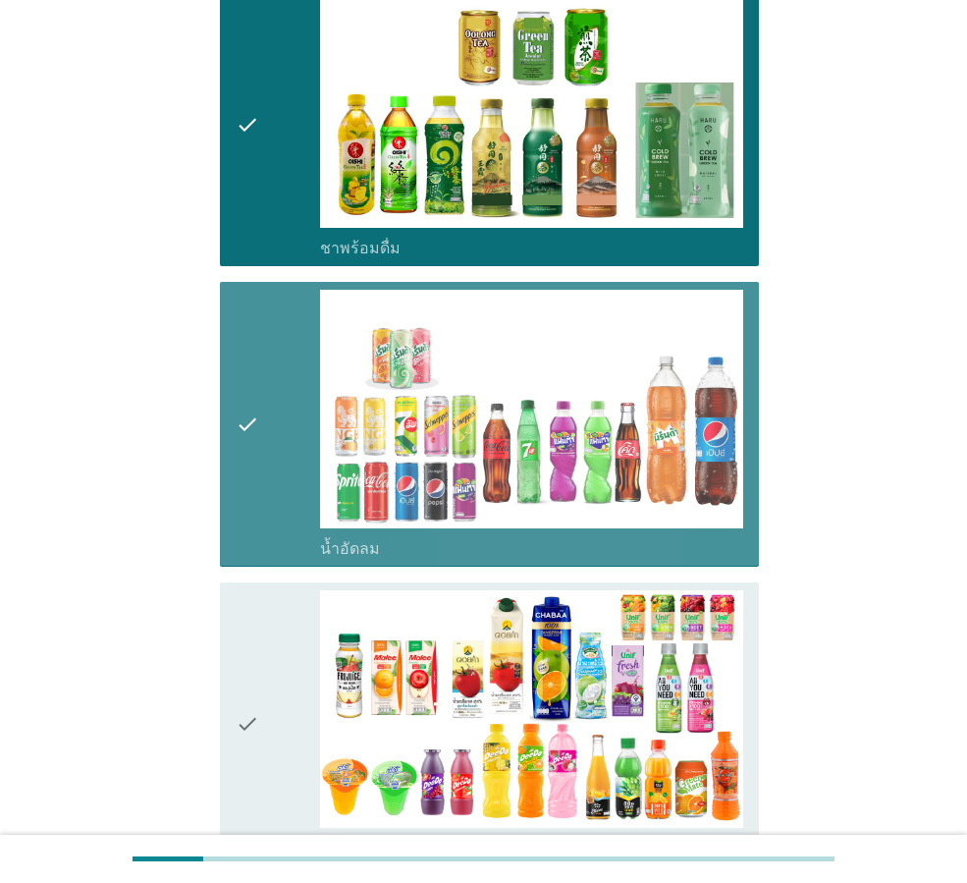
click at [252, 597] on icon "check" at bounding box center [248, 724] width 24 height 268
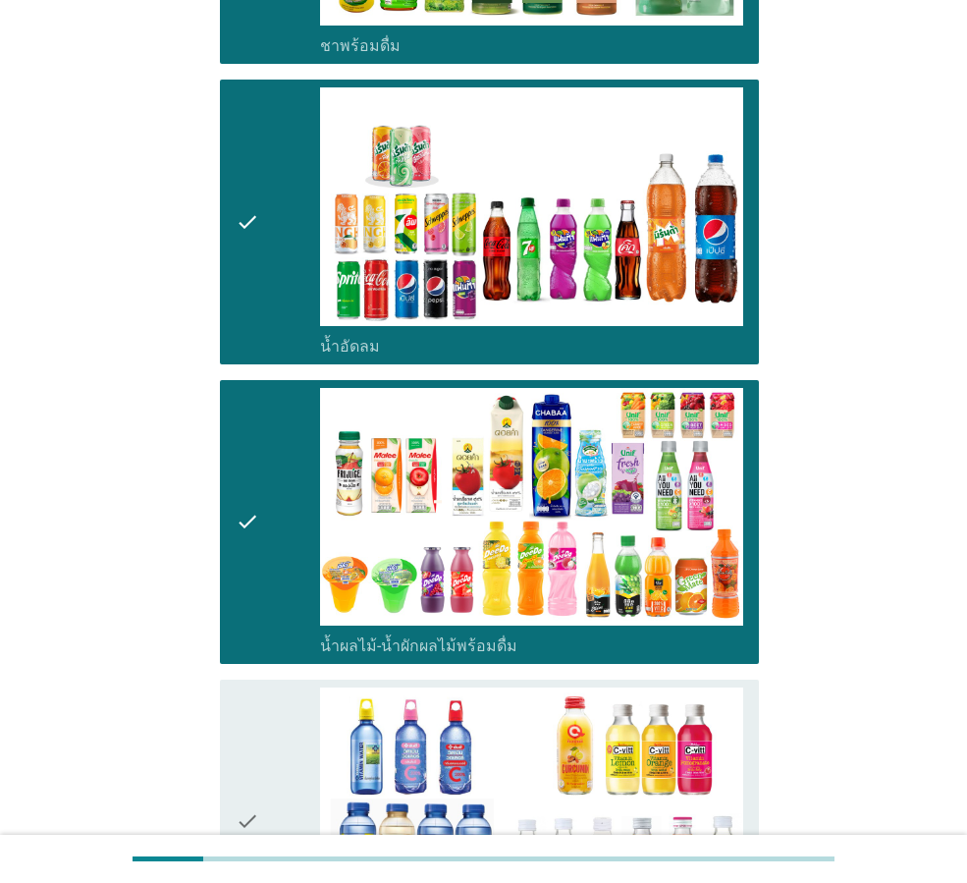
scroll to position [1984, 0]
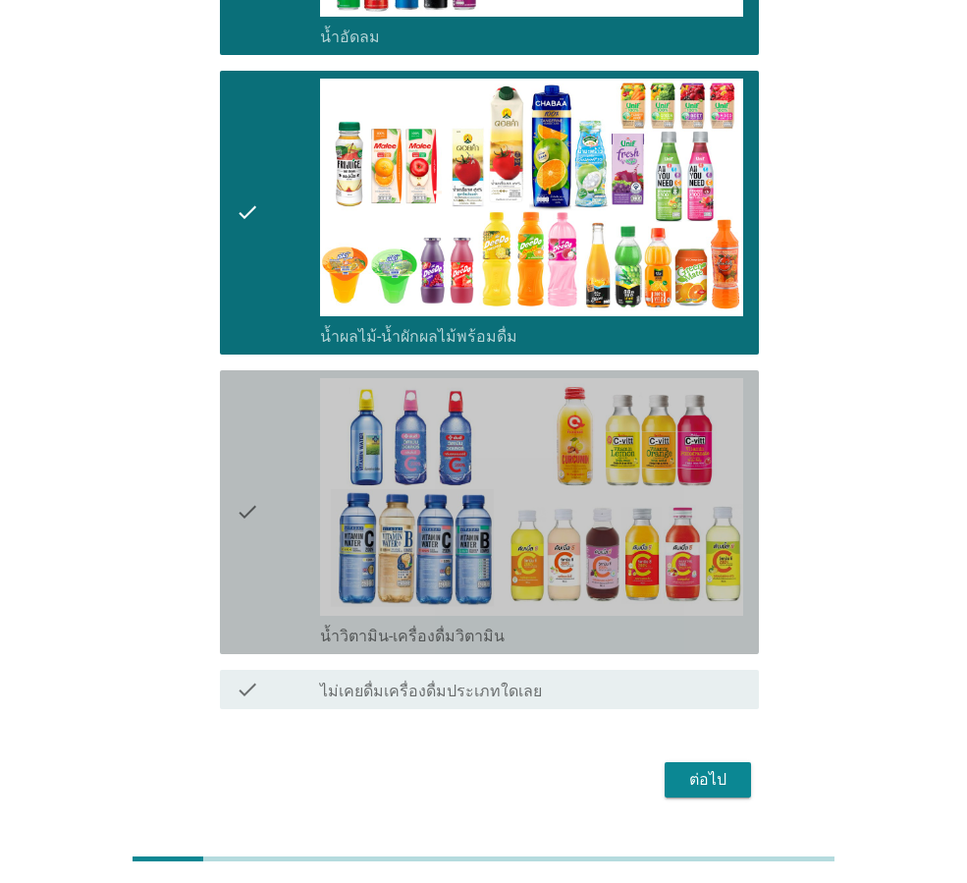
click at [266, 487] on div "check" at bounding box center [278, 512] width 84 height 268
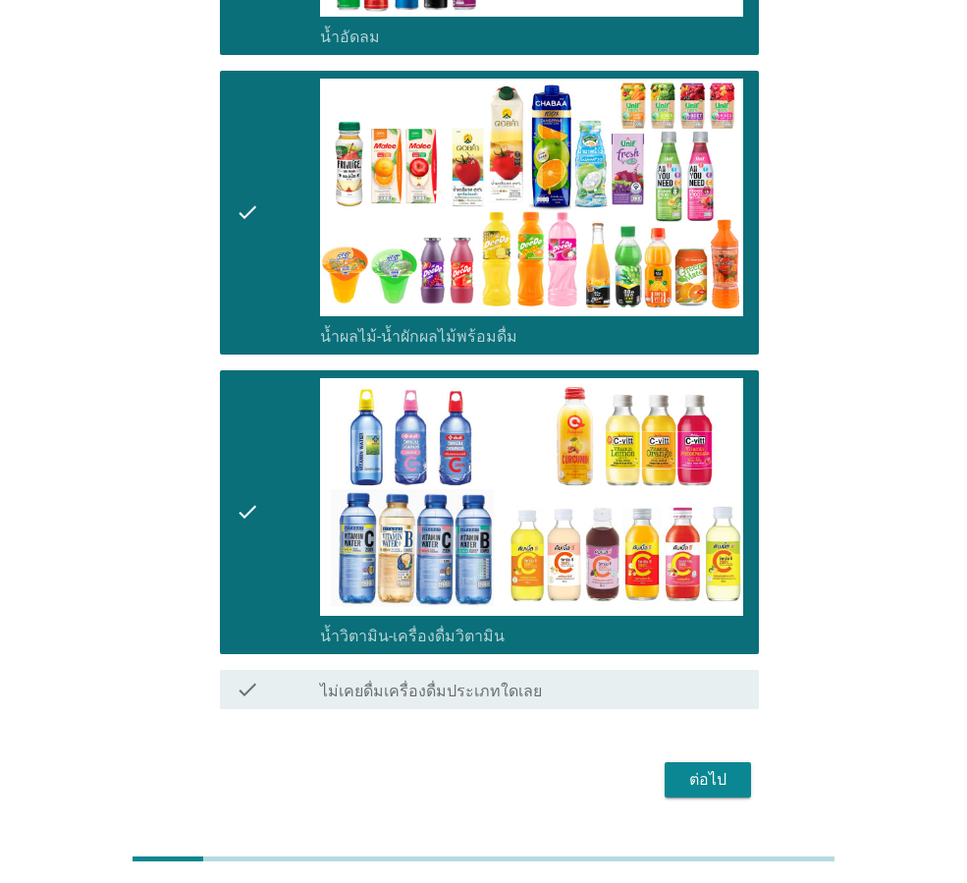
click at [707, 768] on div "ต่อไป" at bounding box center [707, 780] width 55 height 24
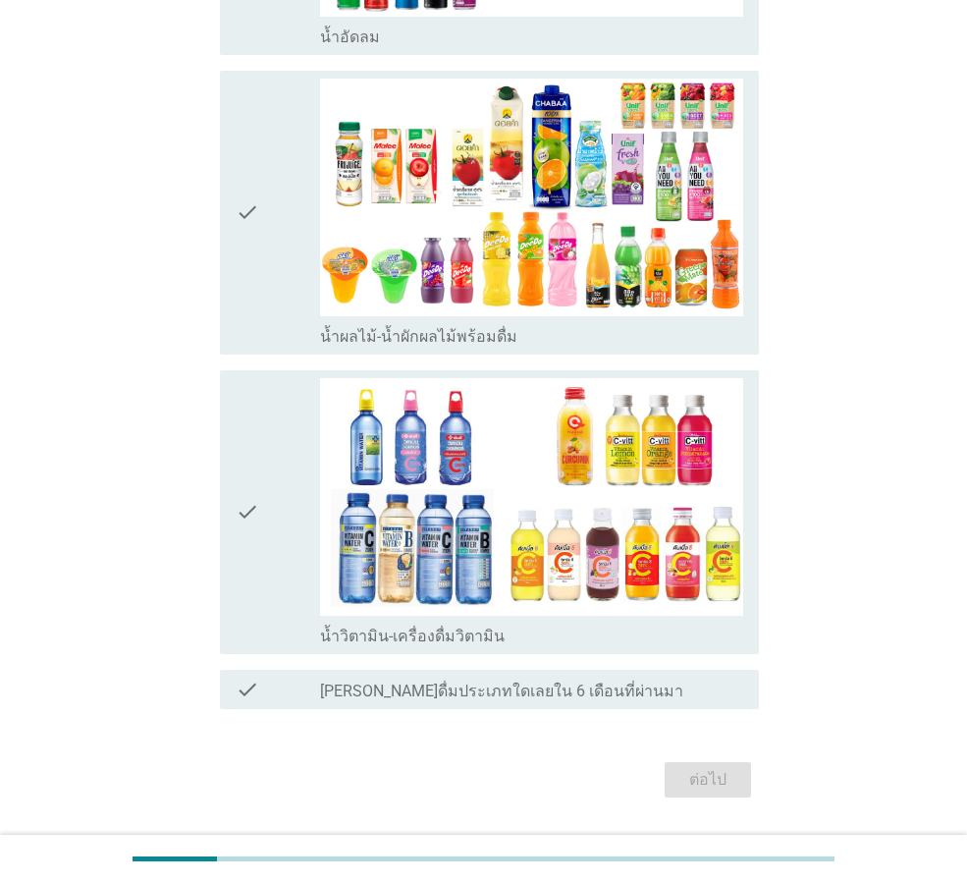
scroll to position [0, 0]
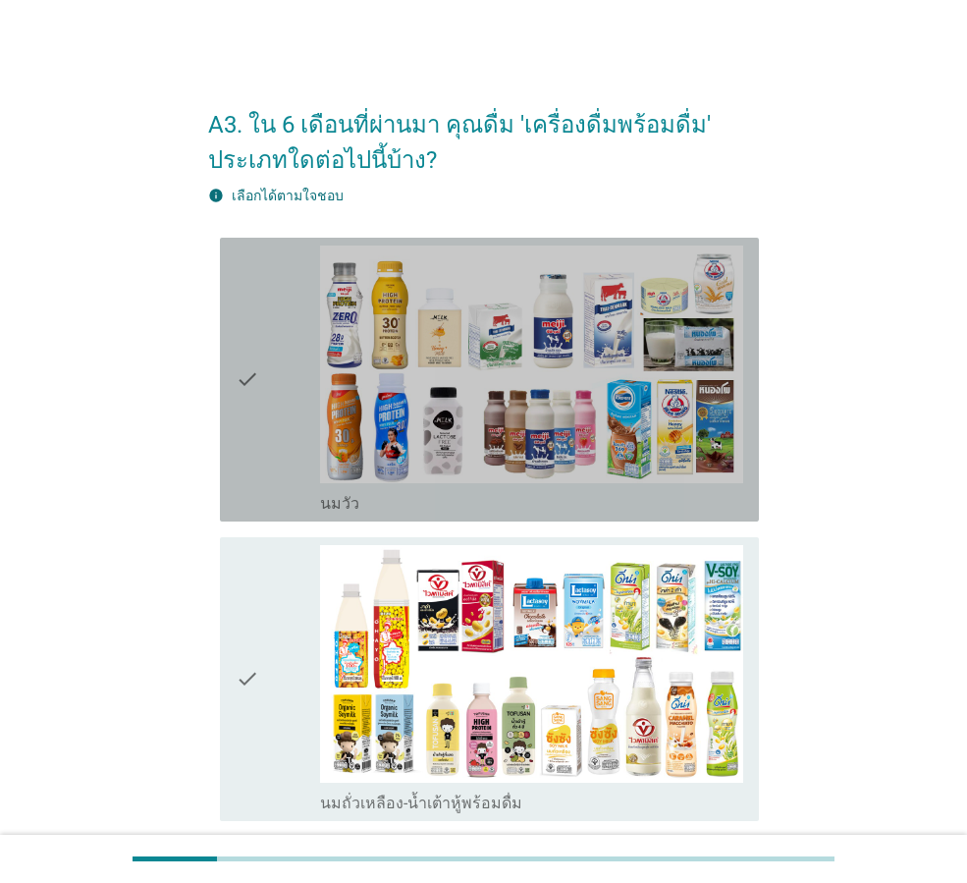
click at [249, 444] on icon "check" at bounding box center [248, 379] width 24 height 268
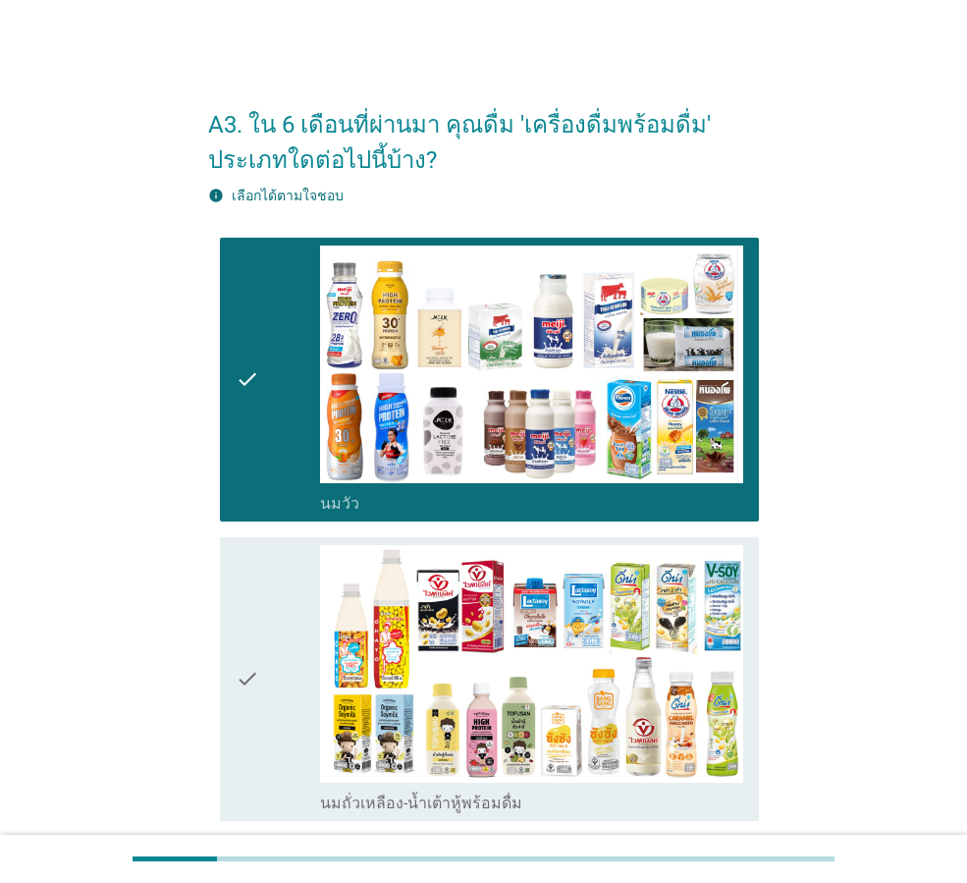
click at [235, 664] on div "check check_box_outline_blank นมถั่วเหลือง-น้ำเต้าหู้พร้อมดื่ม" at bounding box center [489, 679] width 539 height 284
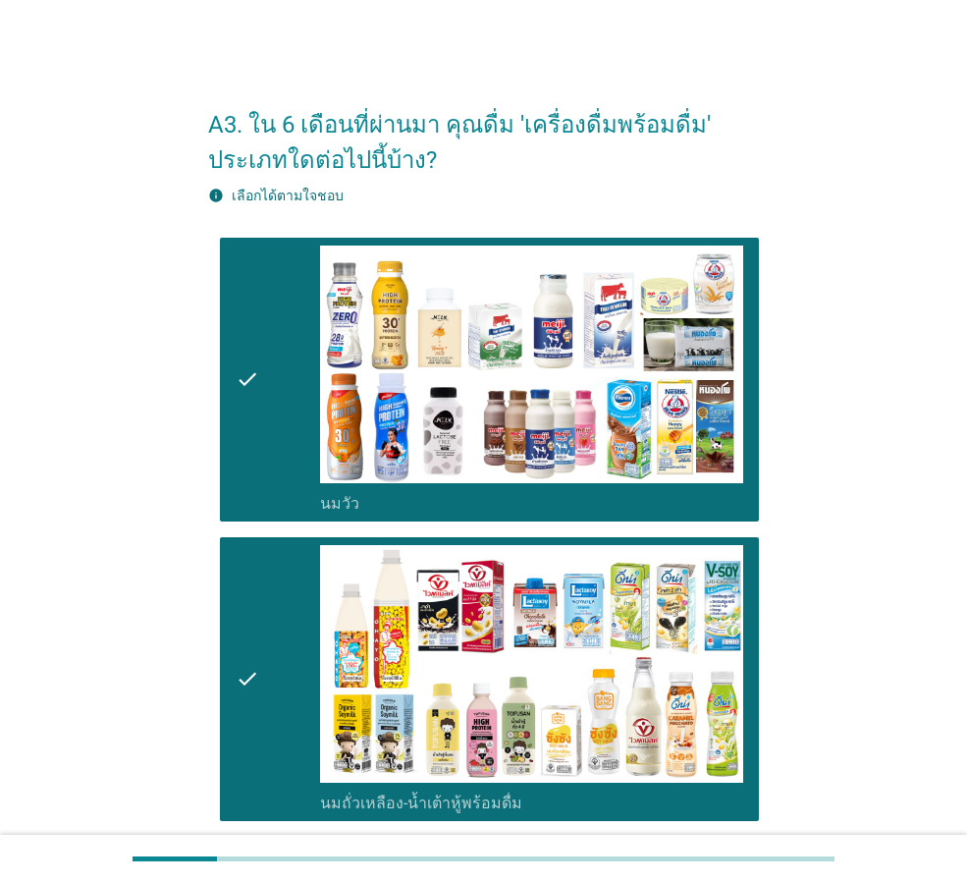
scroll to position [589, 0]
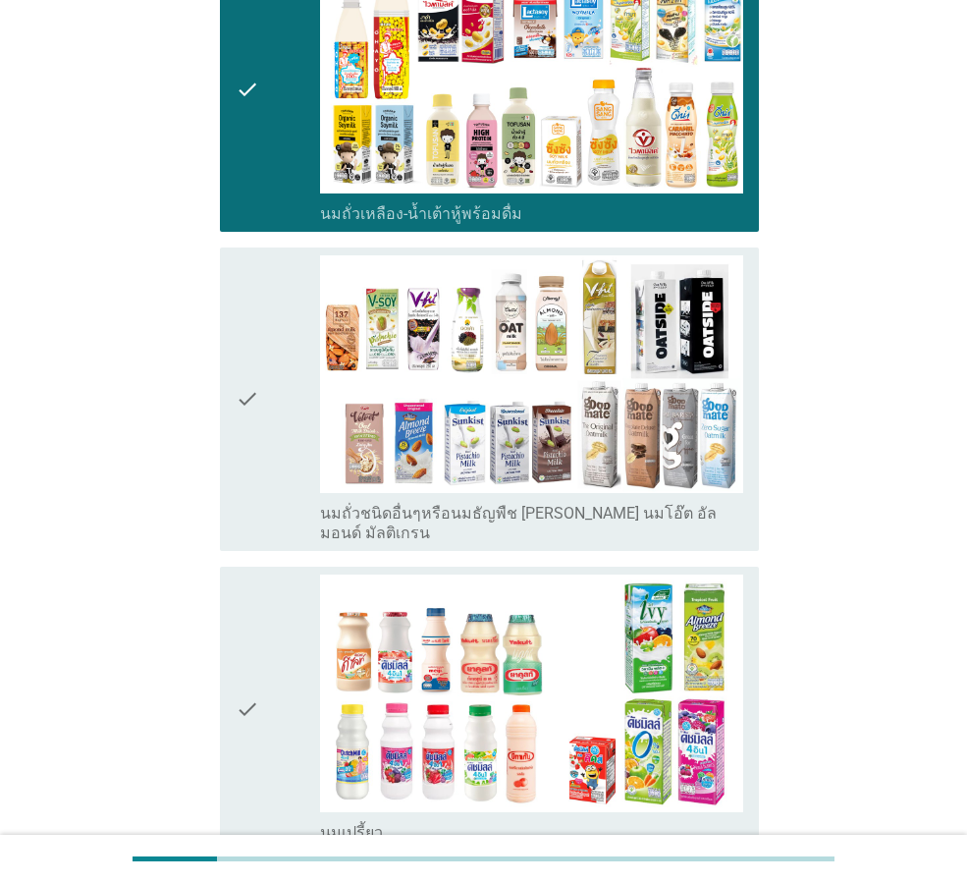
click at [258, 495] on icon "check" at bounding box center [248, 399] width 24 height 288
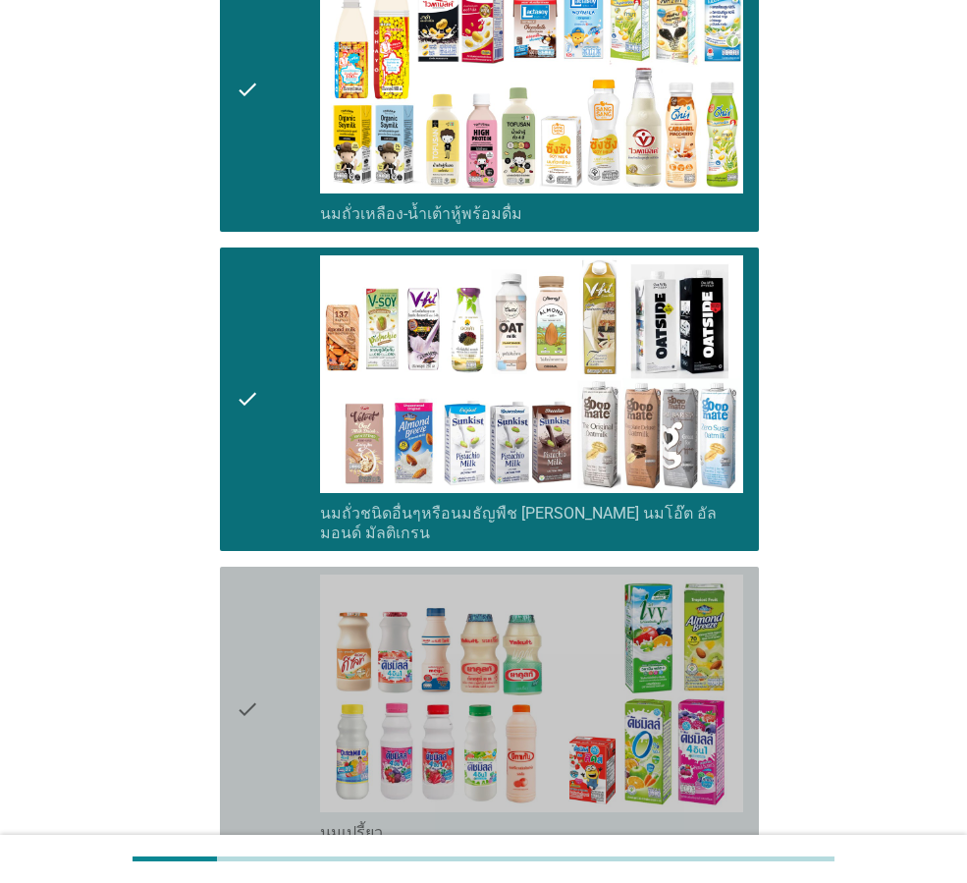
click at [264, 614] on div "check" at bounding box center [278, 708] width 84 height 268
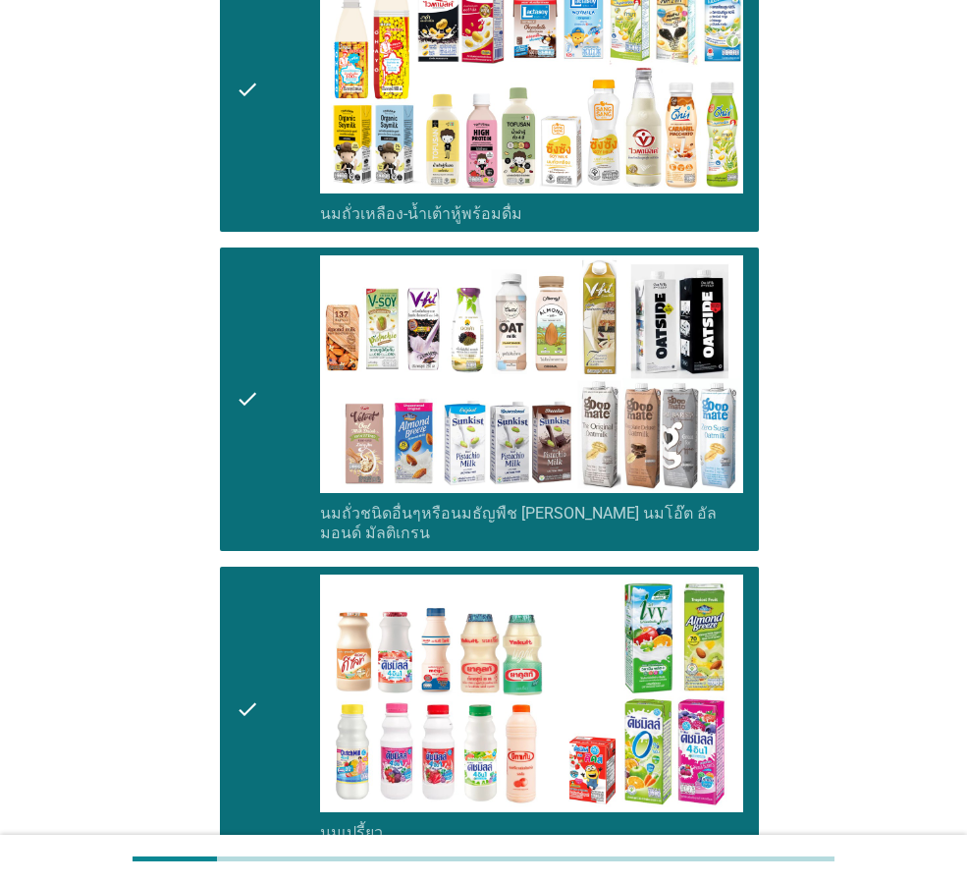
scroll to position [1178, 0]
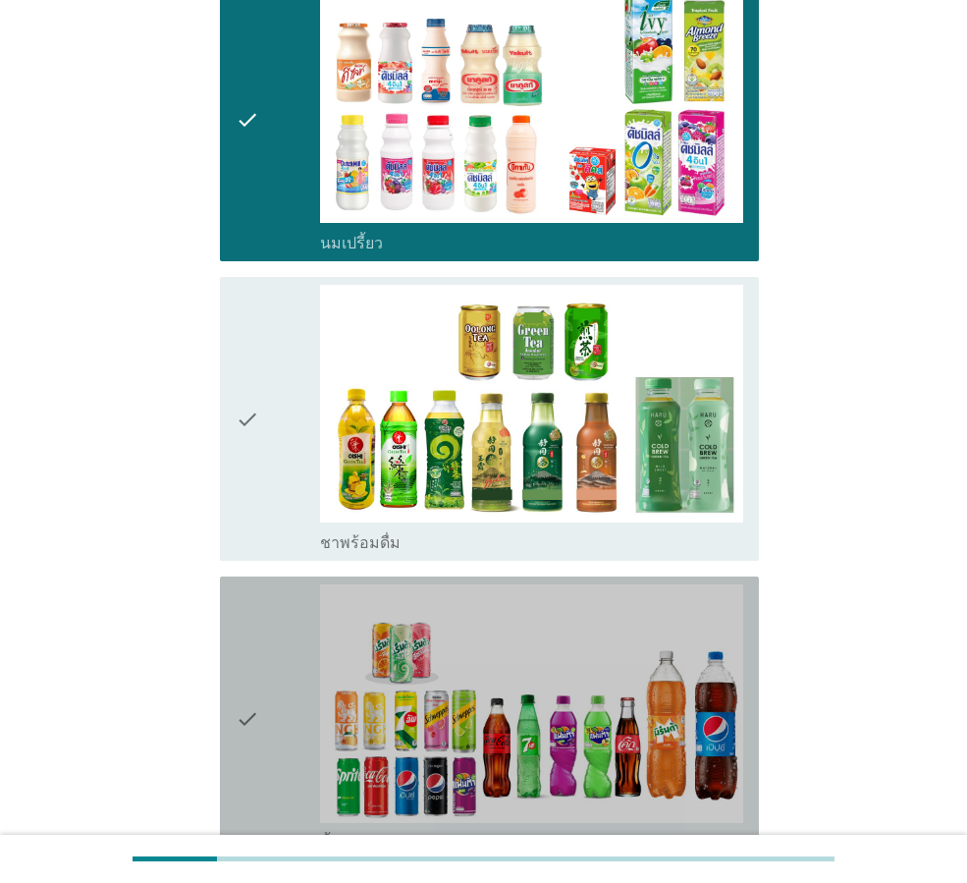
click at [268, 665] on div "check" at bounding box center [278, 718] width 84 height 268
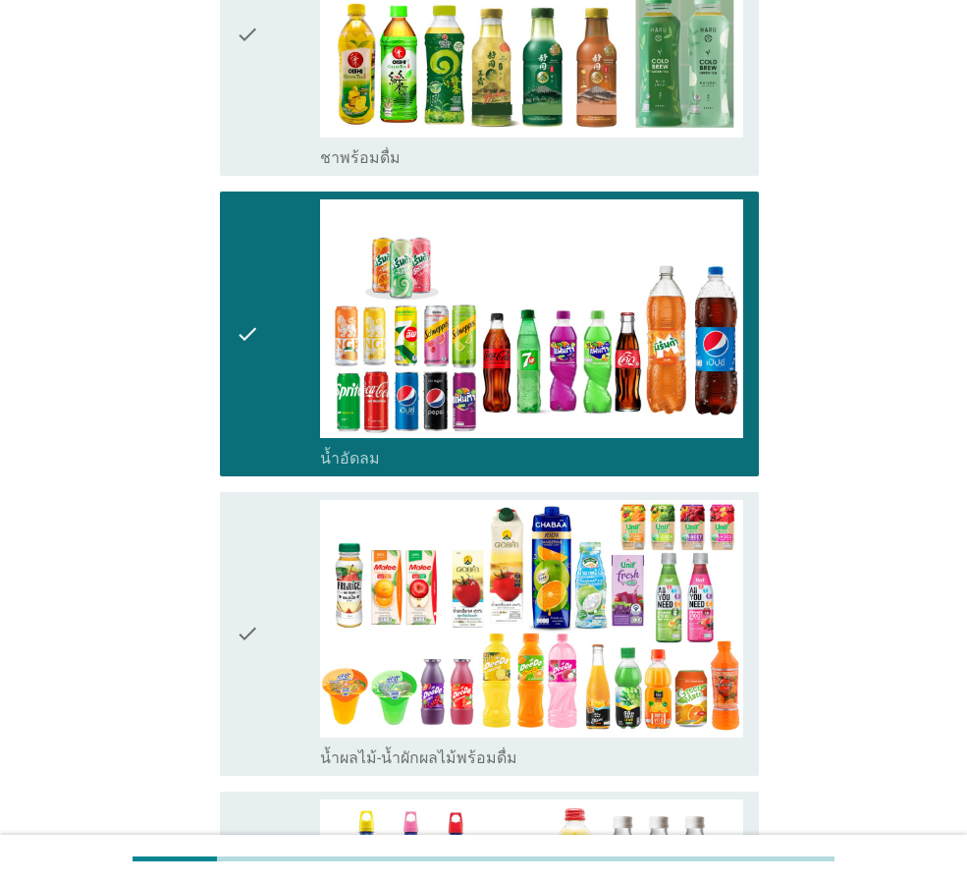
scroll to position [1865, 0]
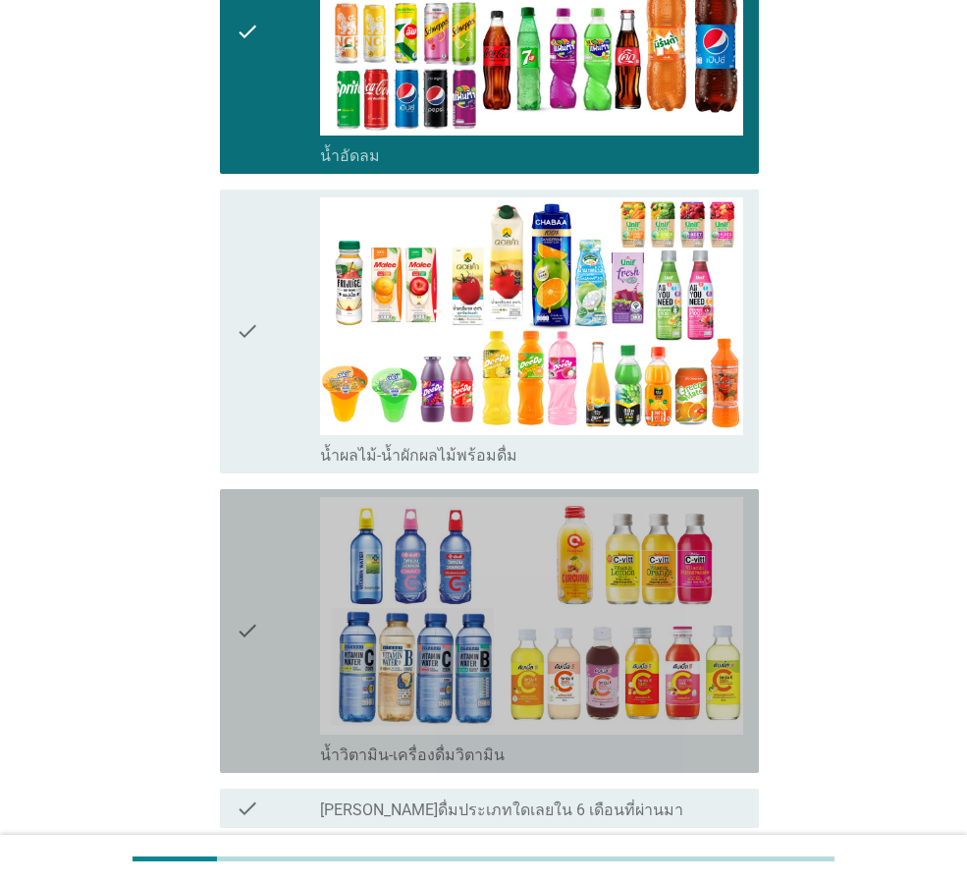
click at [291, 609] on div "check" at bounding box center [278, 631] width 84 height 268
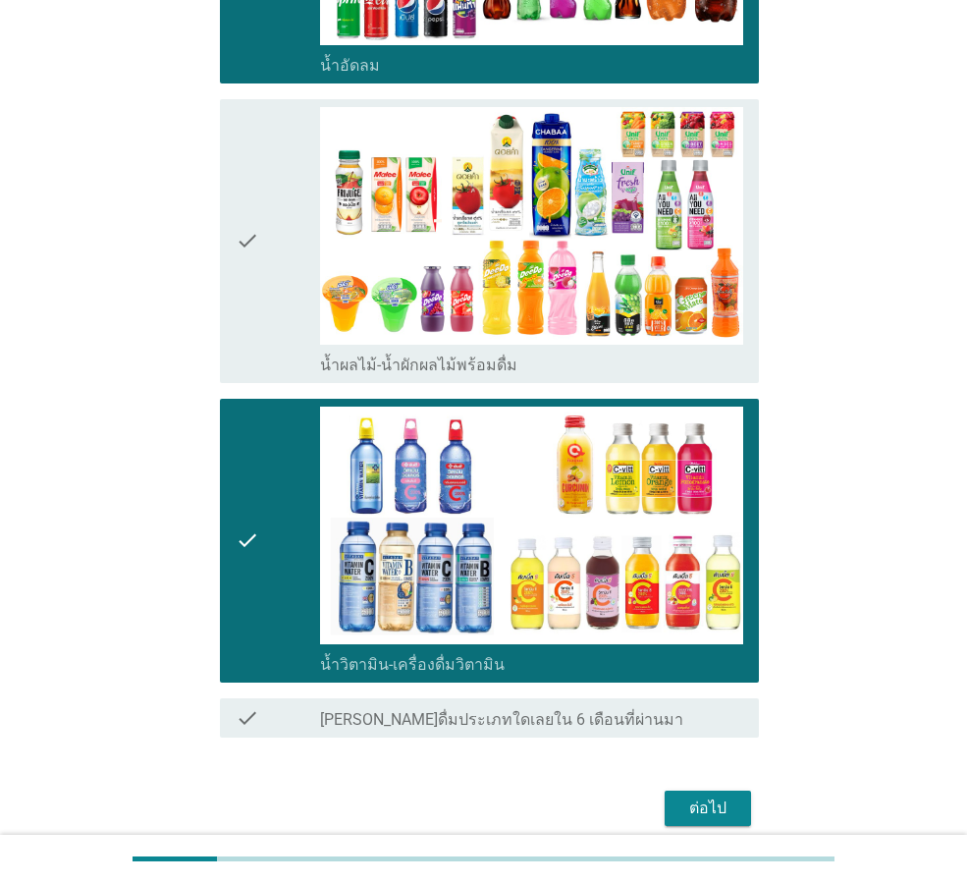
scroll to position [2019, 0]
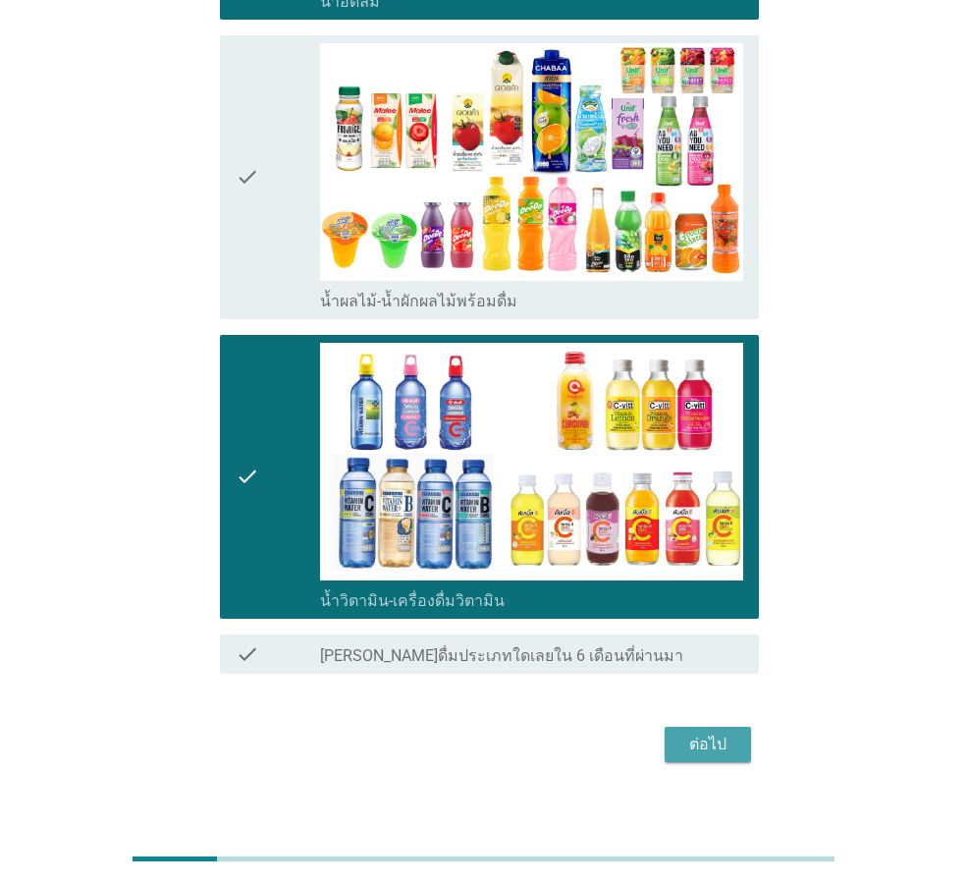
click at [715, 738] on button "ต่อไป" at bounding box center [708, 743] width 86 height 35
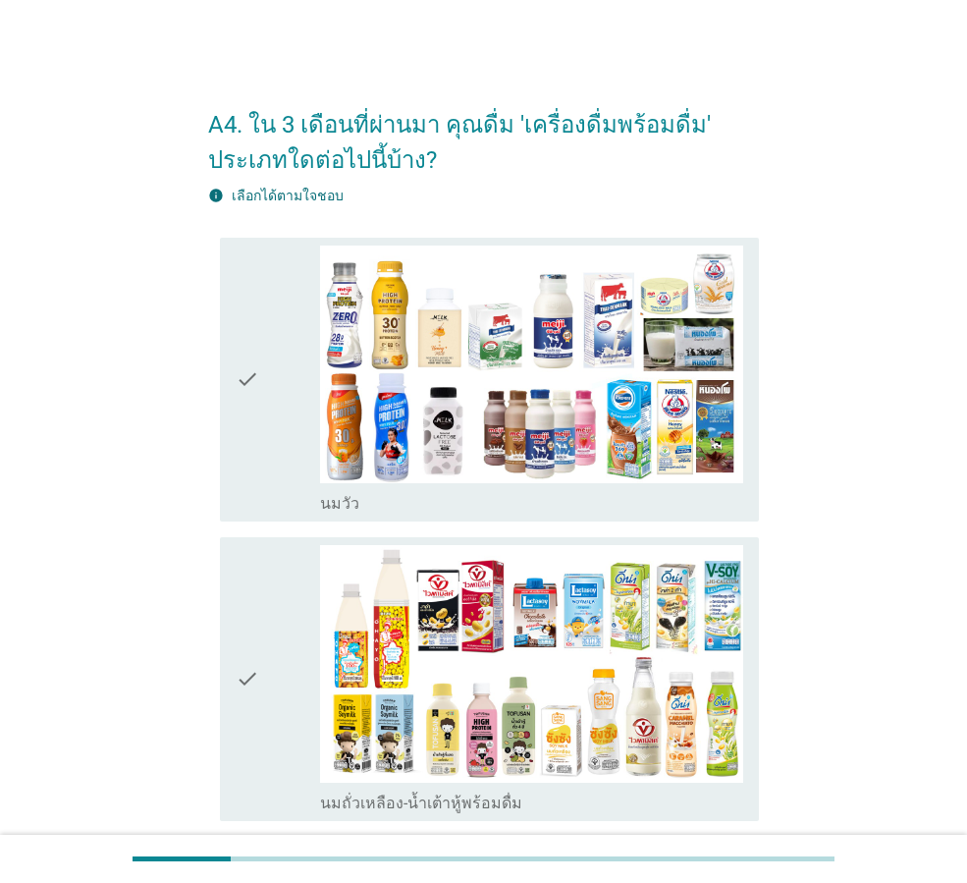
click at [265, 483] on div "check" at bounding box center [278, 379] width 84 height 268
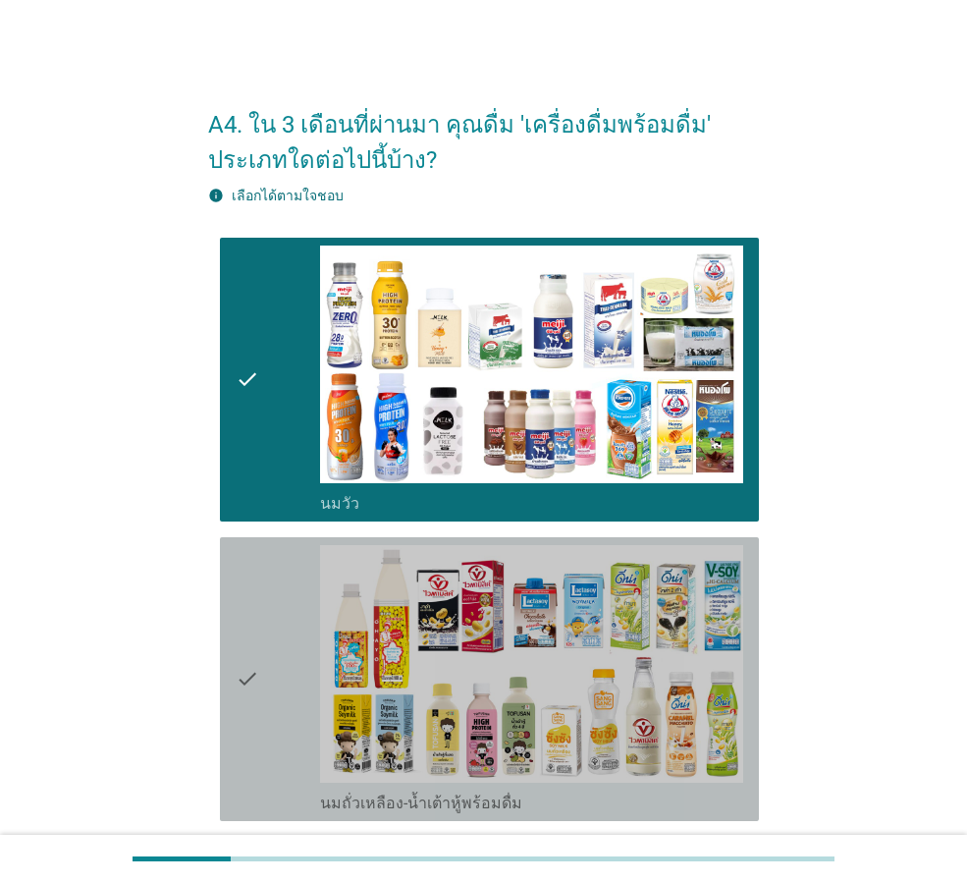
click at [270, 638] on div "check" at bounding box center [278, 679] width 84 height 268
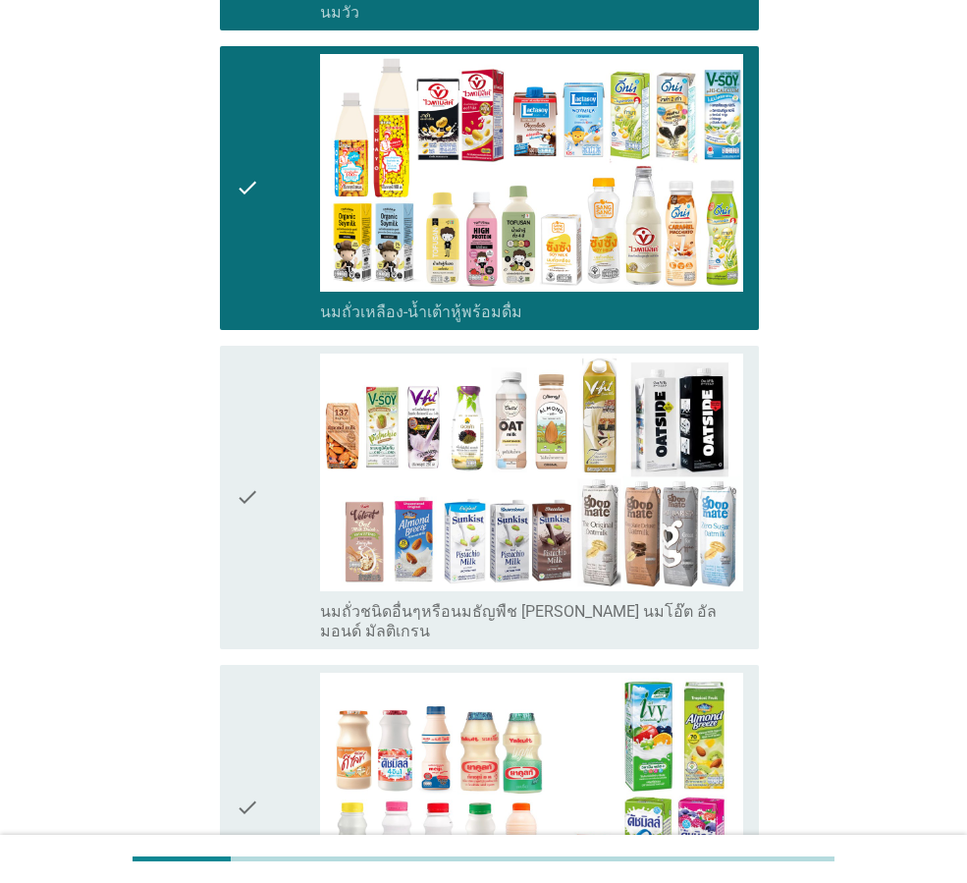
click at [268, 550] on div "check" at bounding box center [278, 497] width 84 height 288
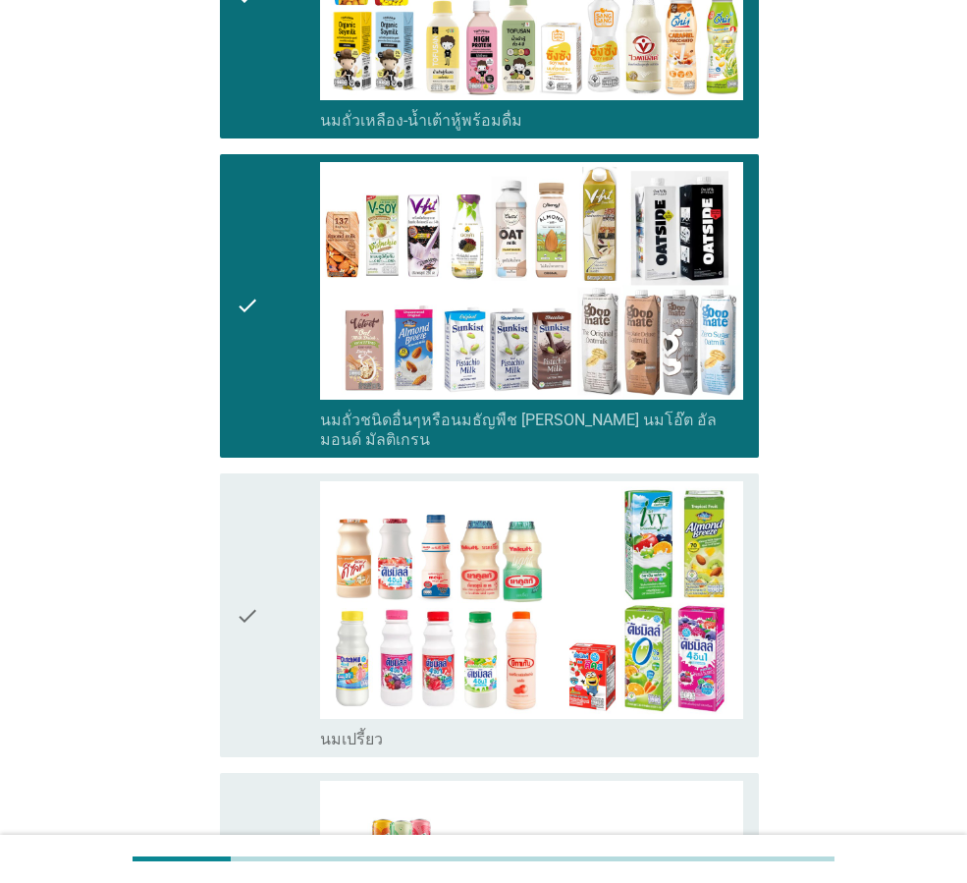
scroll to position [982, 0]
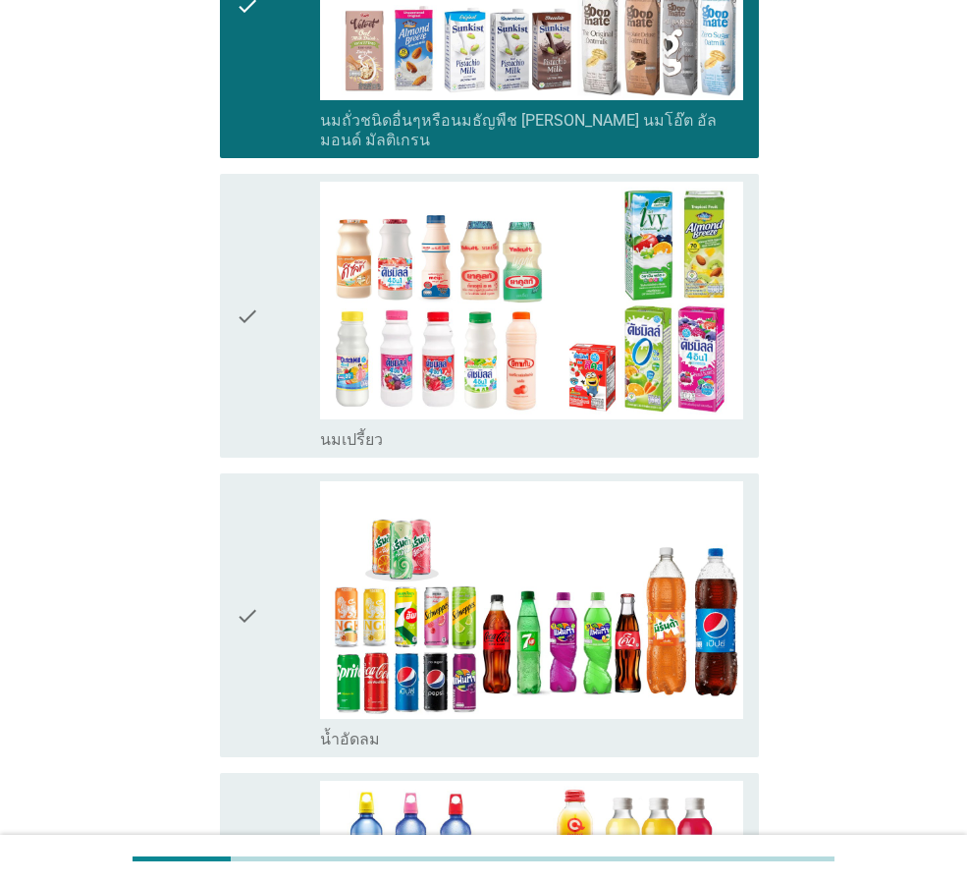
click at [280, 403] on div "check" at bounding box center [278, 316] width 84 height 268
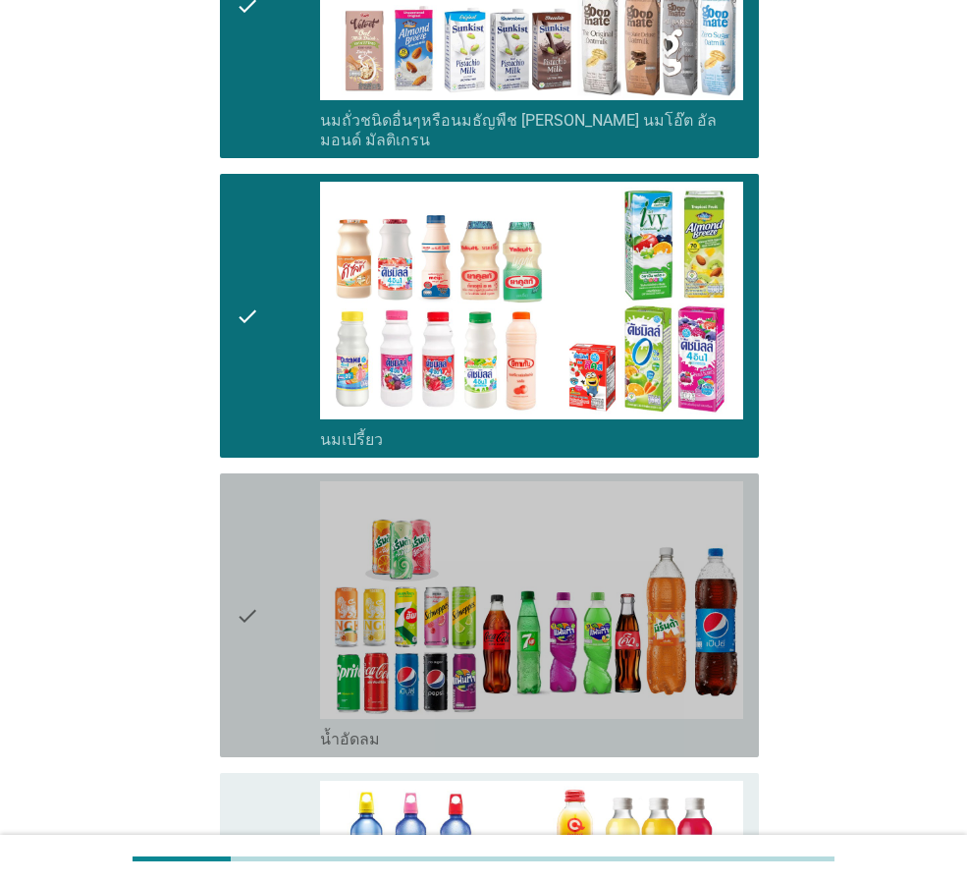
click at [275, 618] on div "check" at bounding box center [278, 615] width 84 height 268
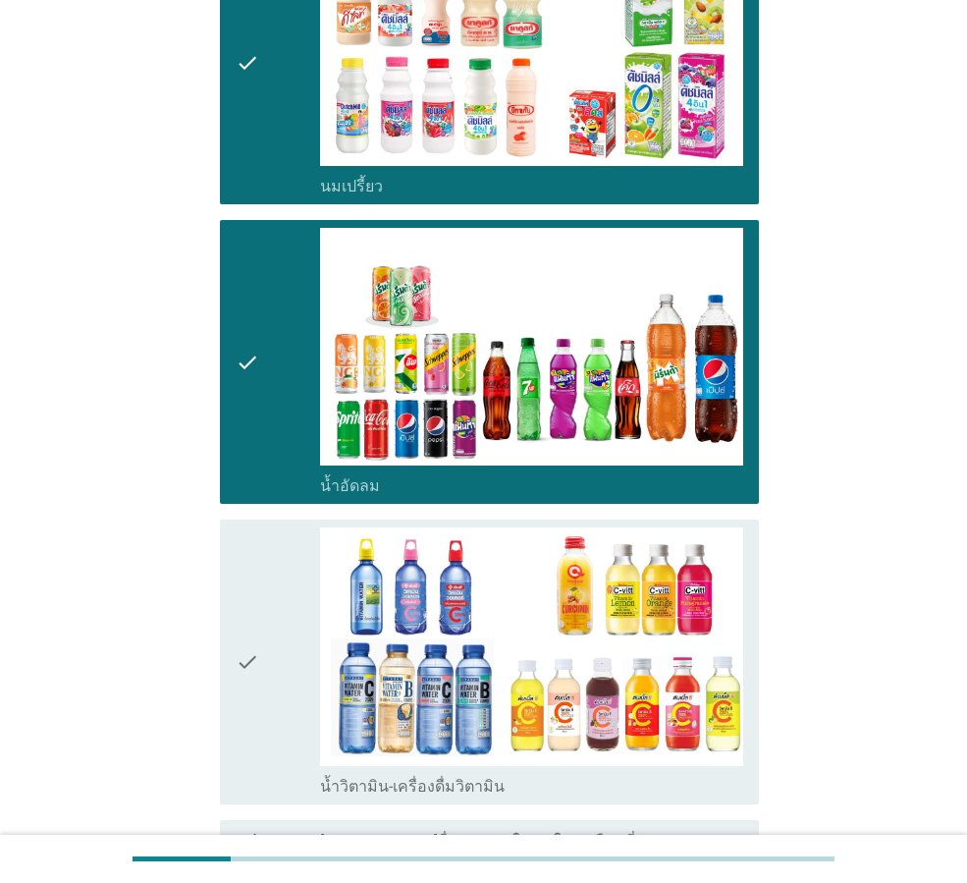
scroll to position [1421, 0]
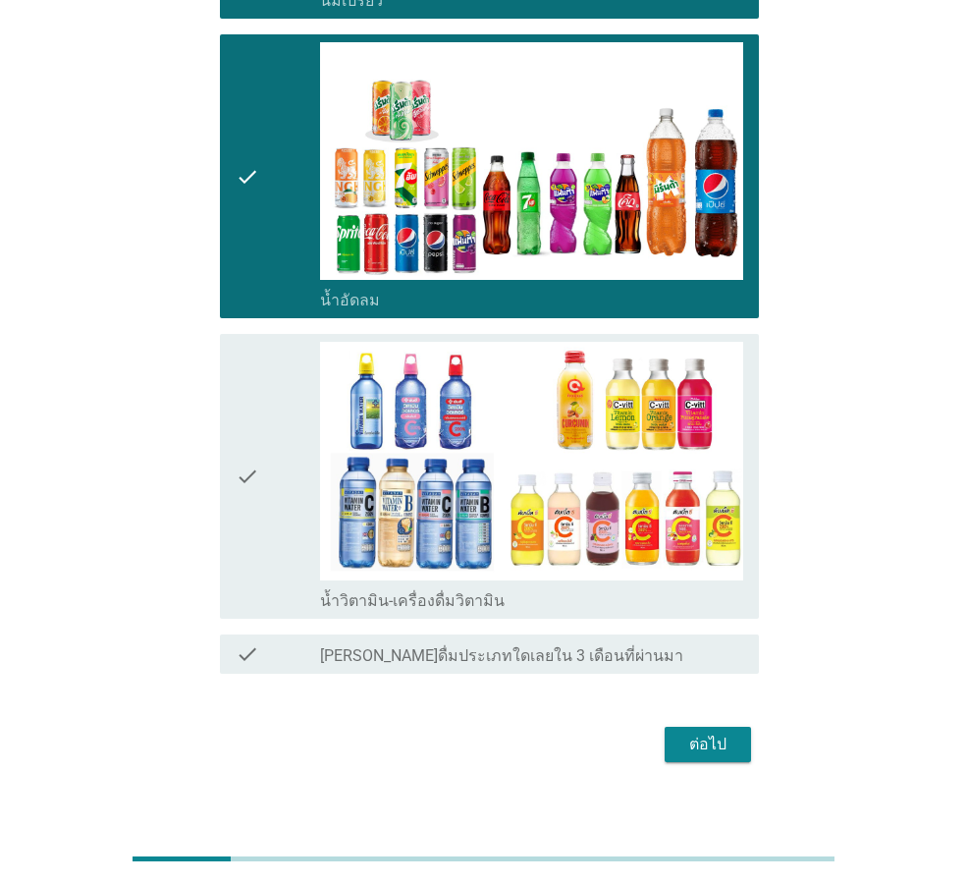
click at [731, 732] on div "ต่อไป" at bounding box center [707, 744] width 55 height 24
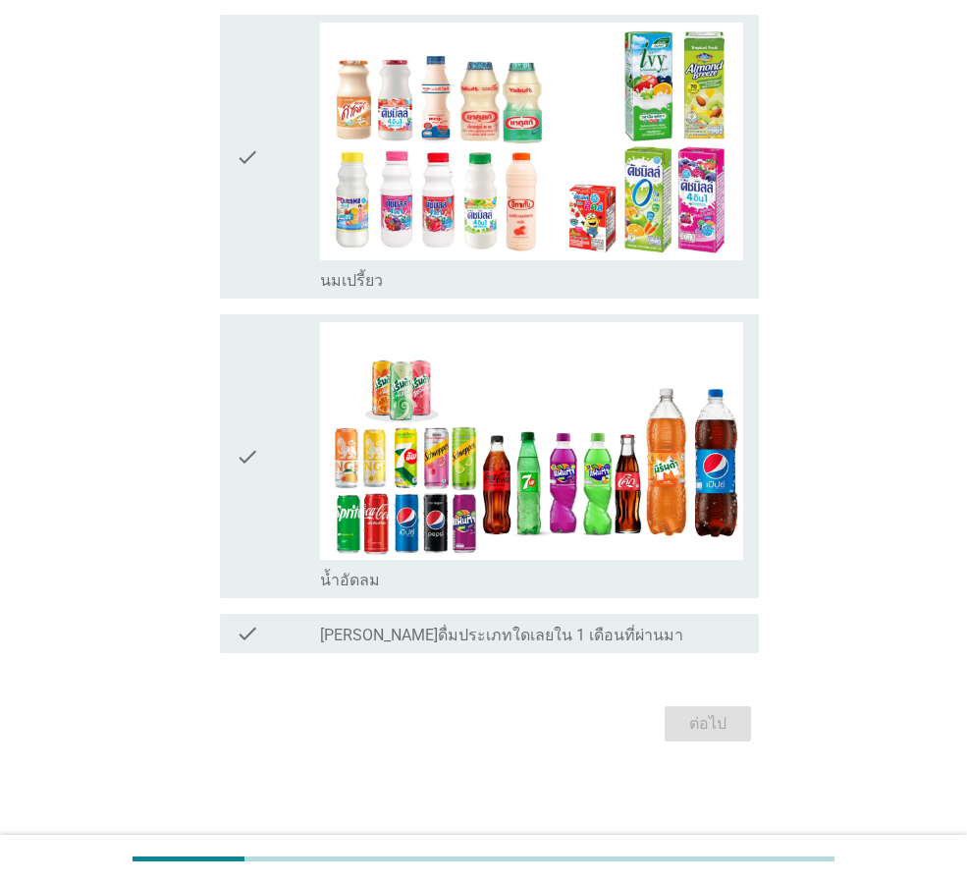
scroll to position [0, 0]
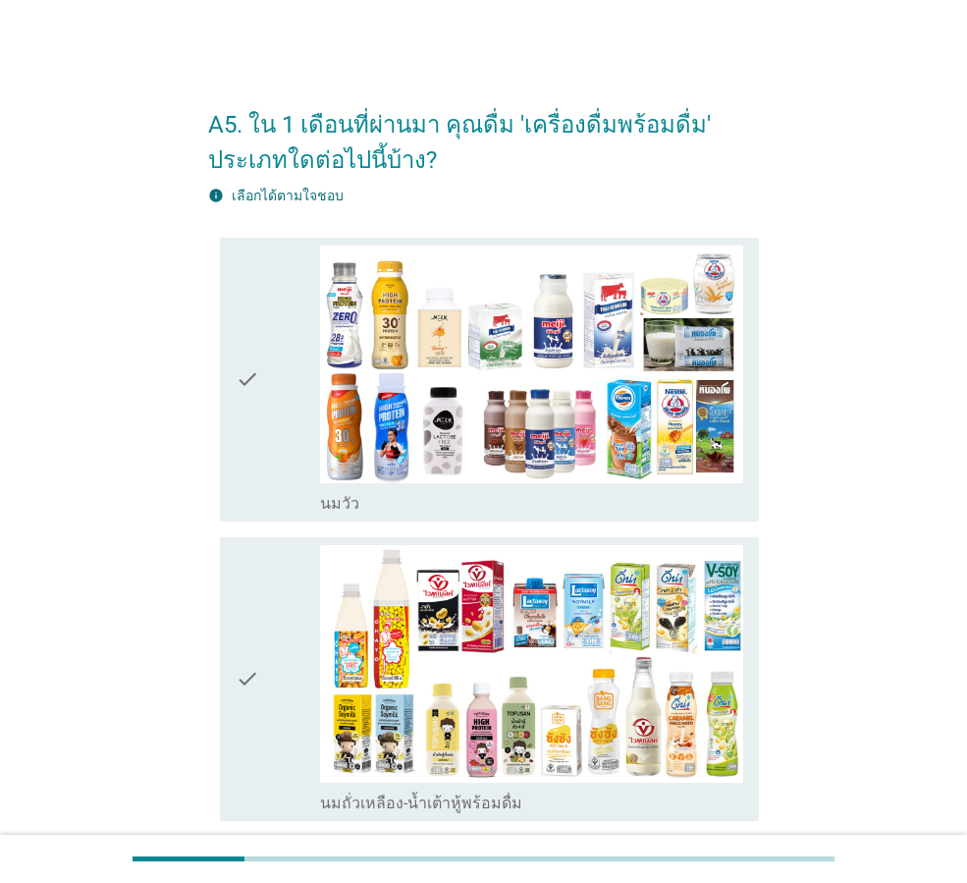
click at [288, 669] on div "check" at bounding box center [278, 679] width 84 height 268
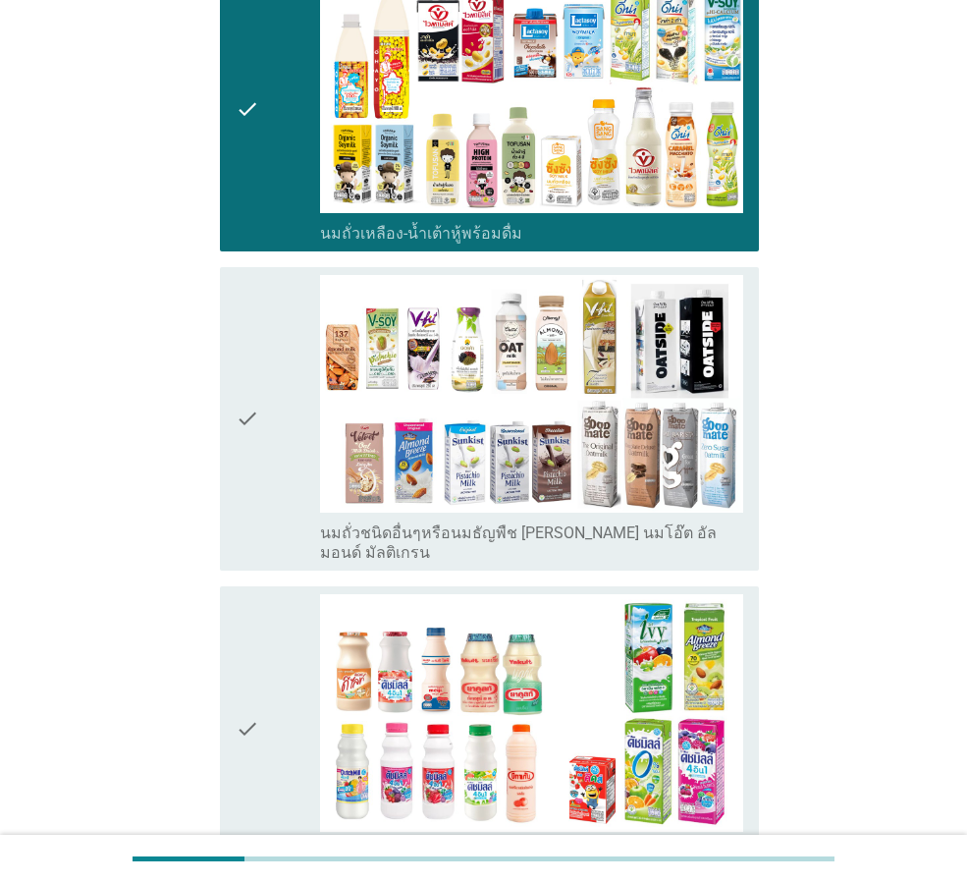
scroll to position [589, 0]
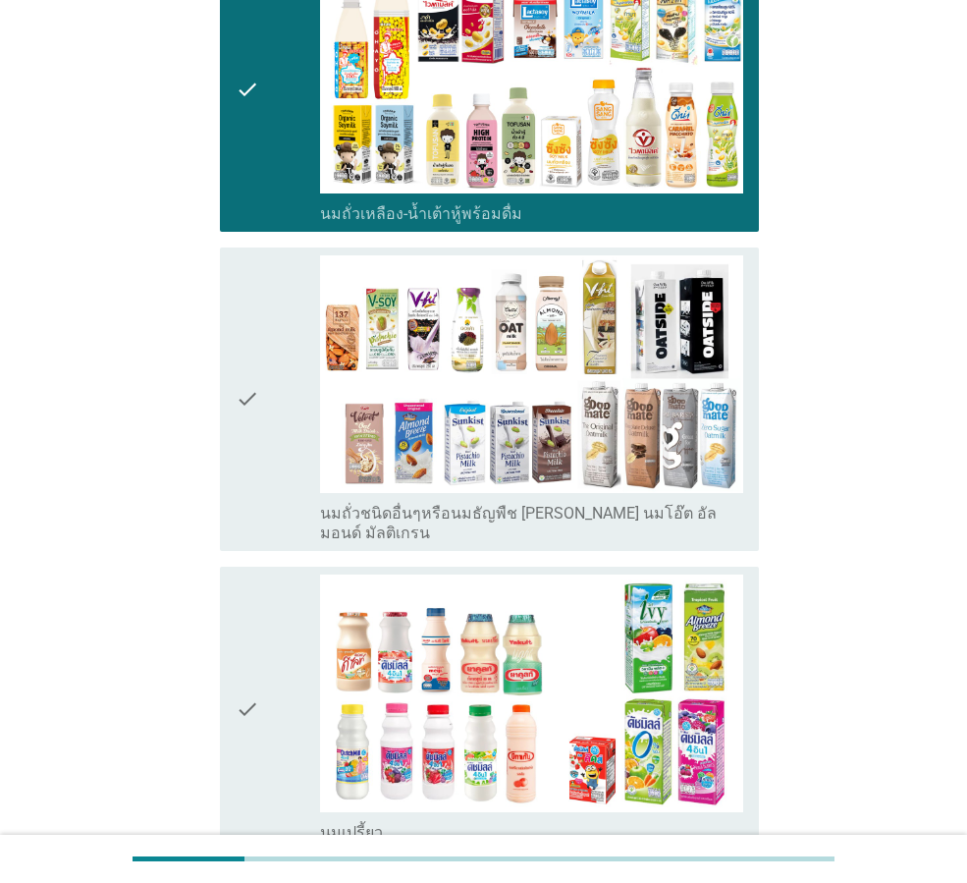
click at [276, 196] on div "check" at bounding box center [278, 90] width 84 height 268
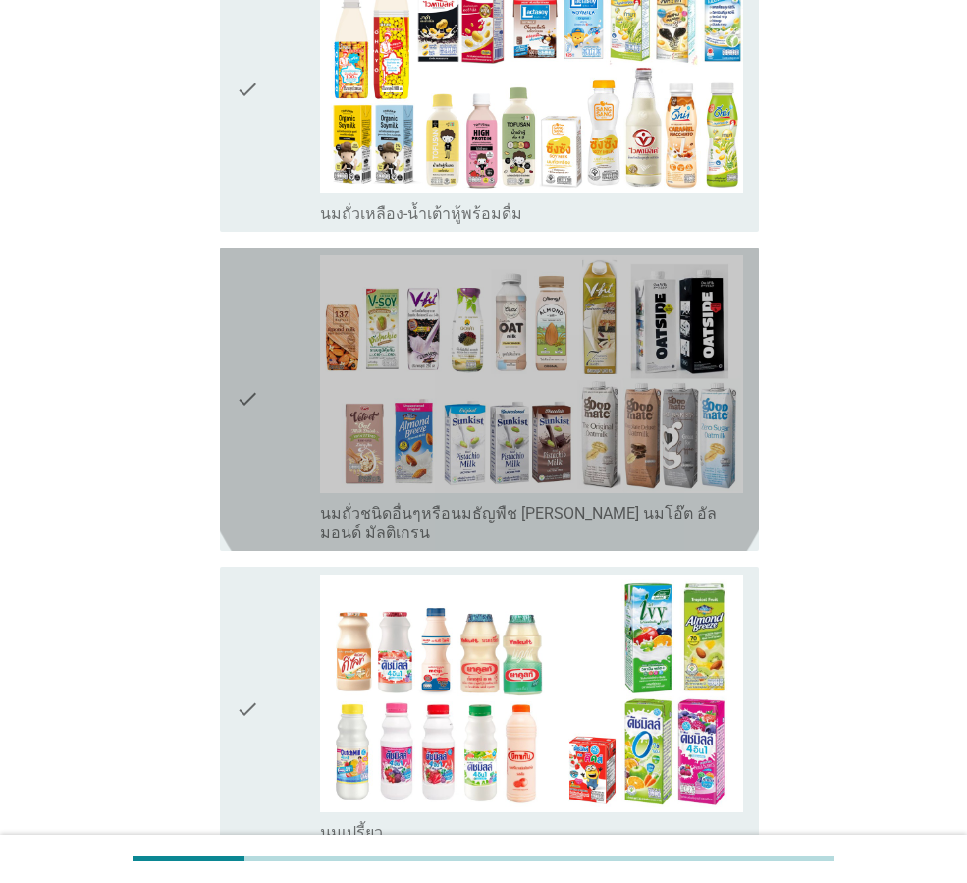
drag, startPoint x: 273, startPoint y: 462, endPoint x: 280, endPoint y: 643, distance: 180.8
click at [273, 471] on div "check" at bounding box center [278, 399] width 84 height 288
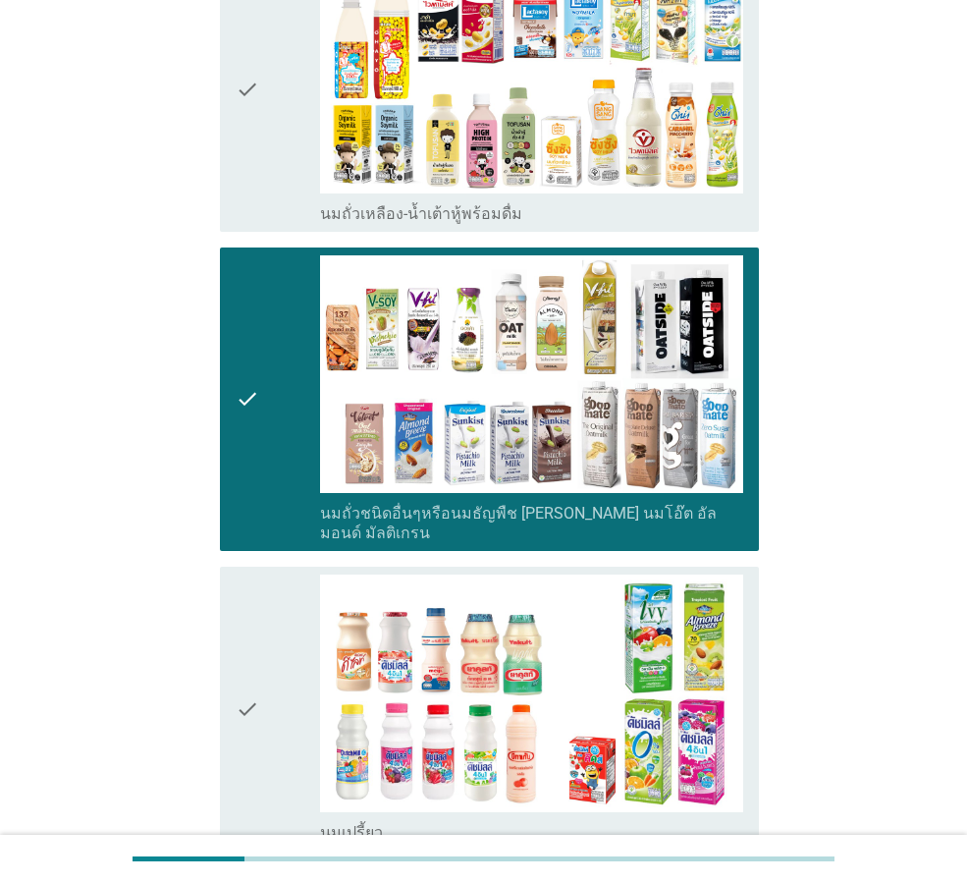
click at [280, 650] on div "check" at bounding box center [278, 708] width 84 height 268
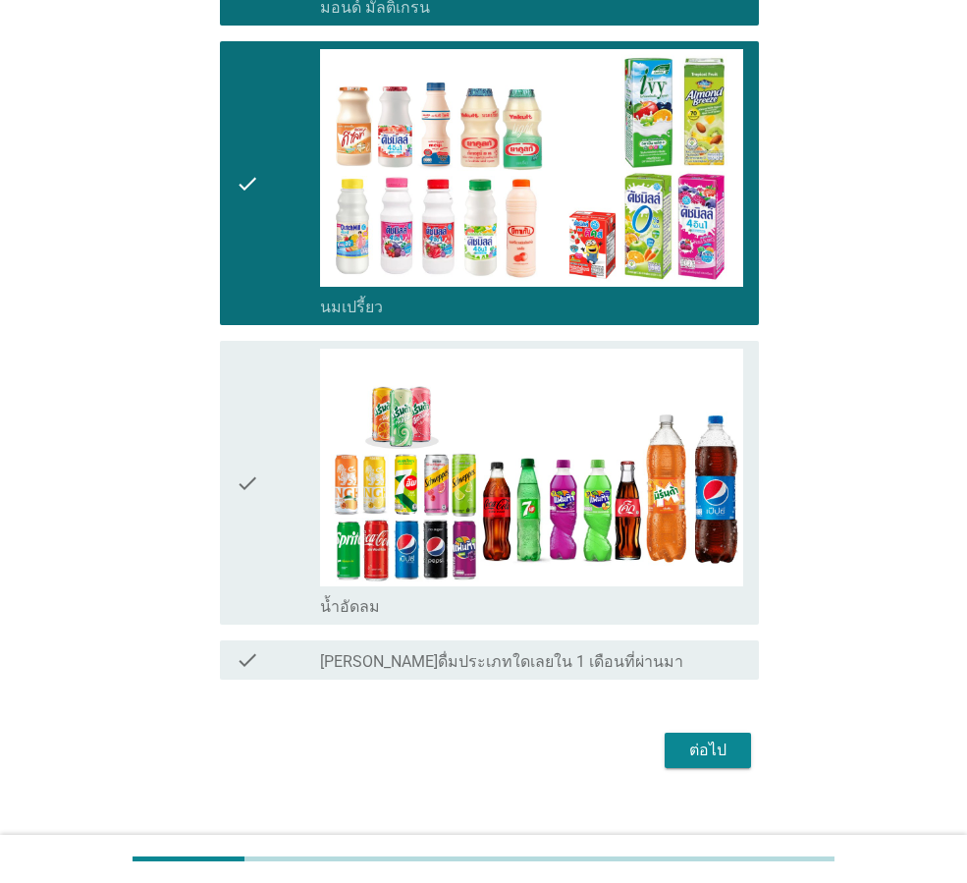
scroll to position [1121, 0]
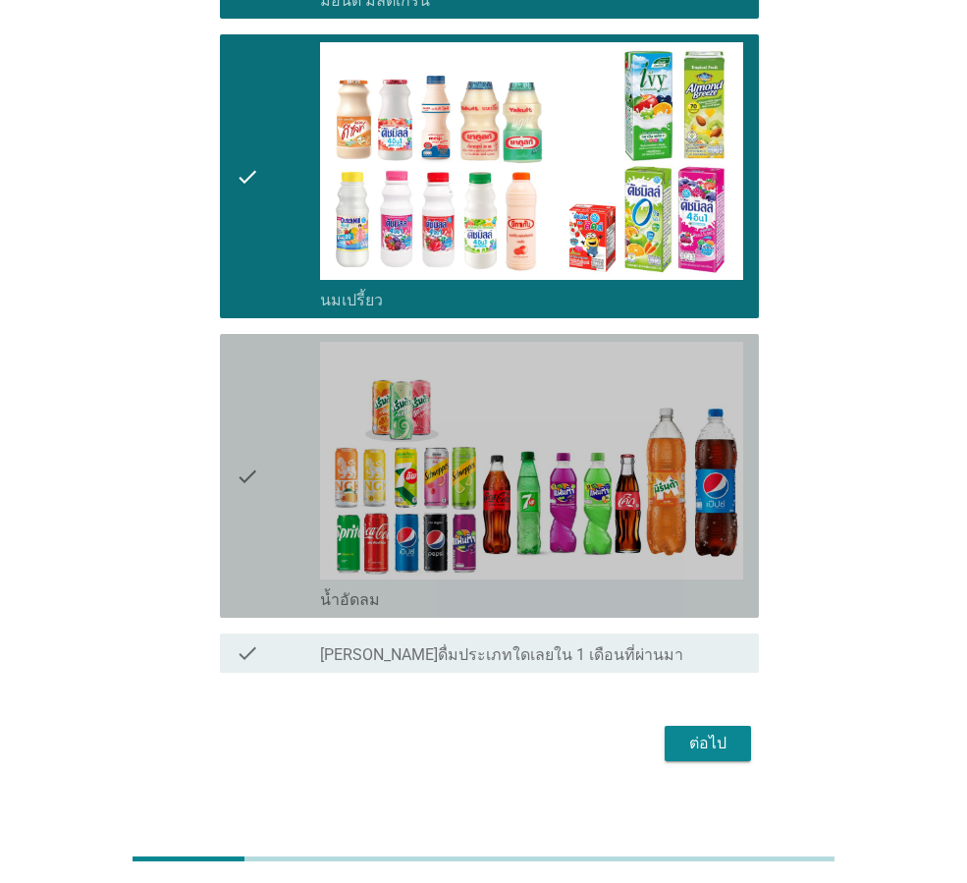
click at [290, 507] on div "check" at bounding box center [278, 476] width 84 height 268
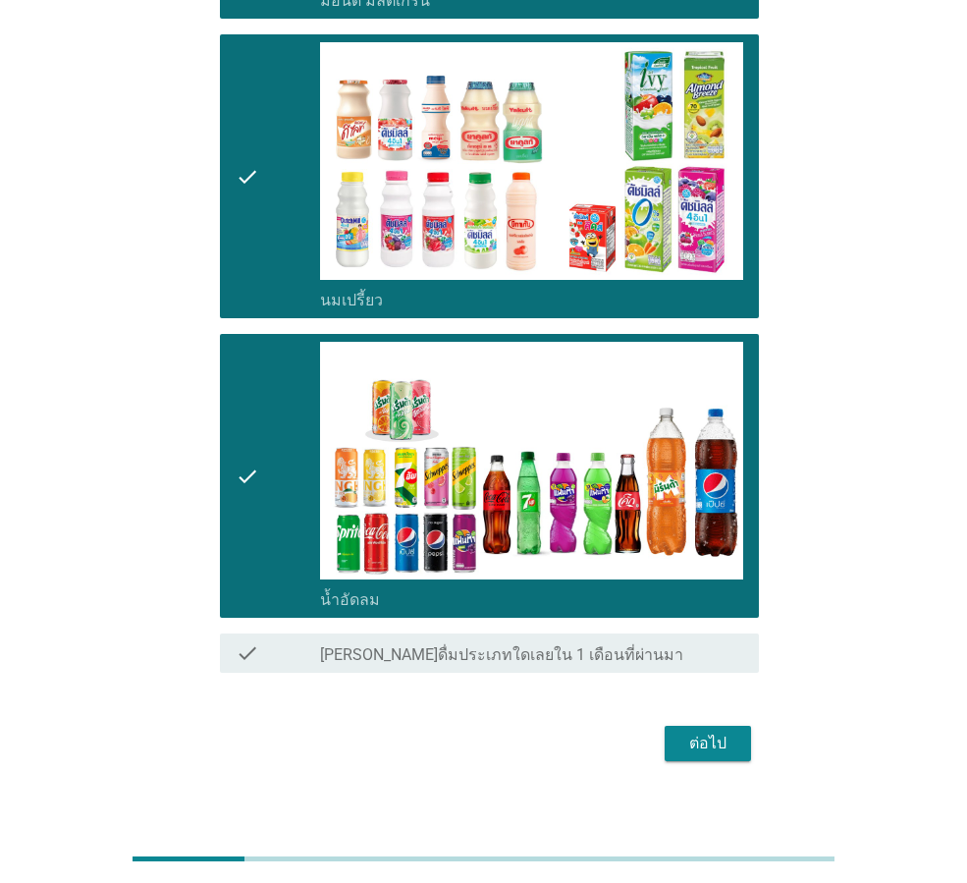
click at [677, 732] on button "ต่อไป" at bounding box center [708, 743] width 86 height 35
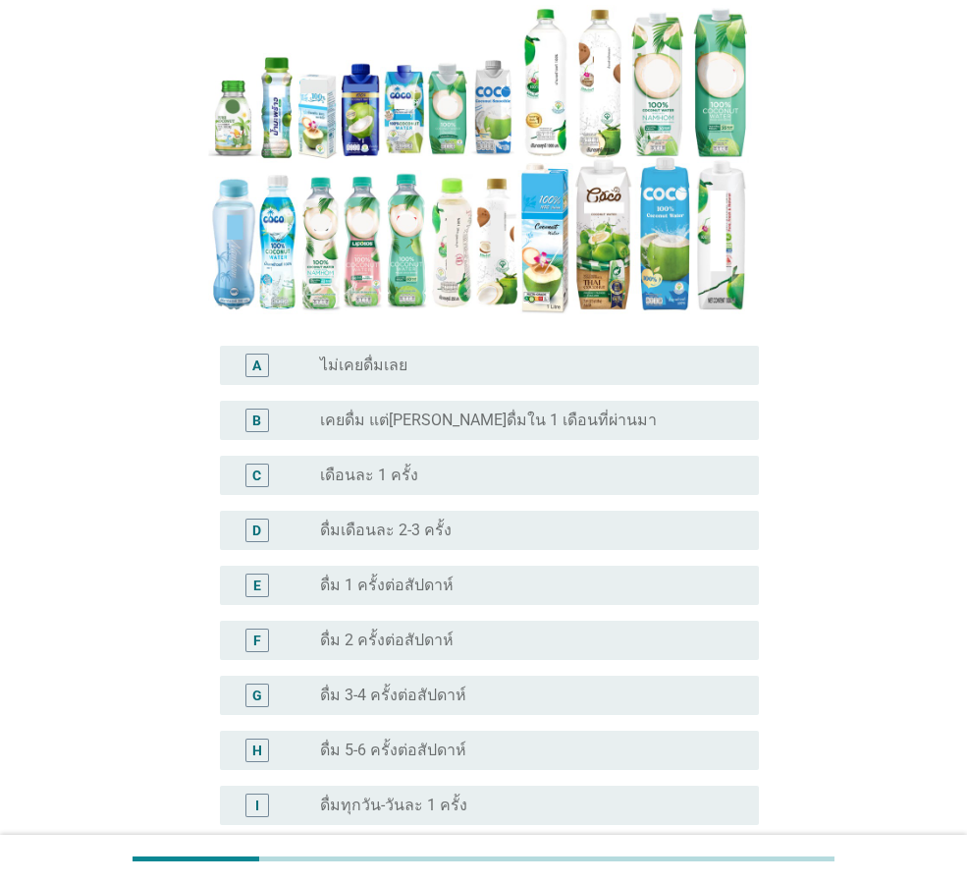
scroll to position [98, 0]
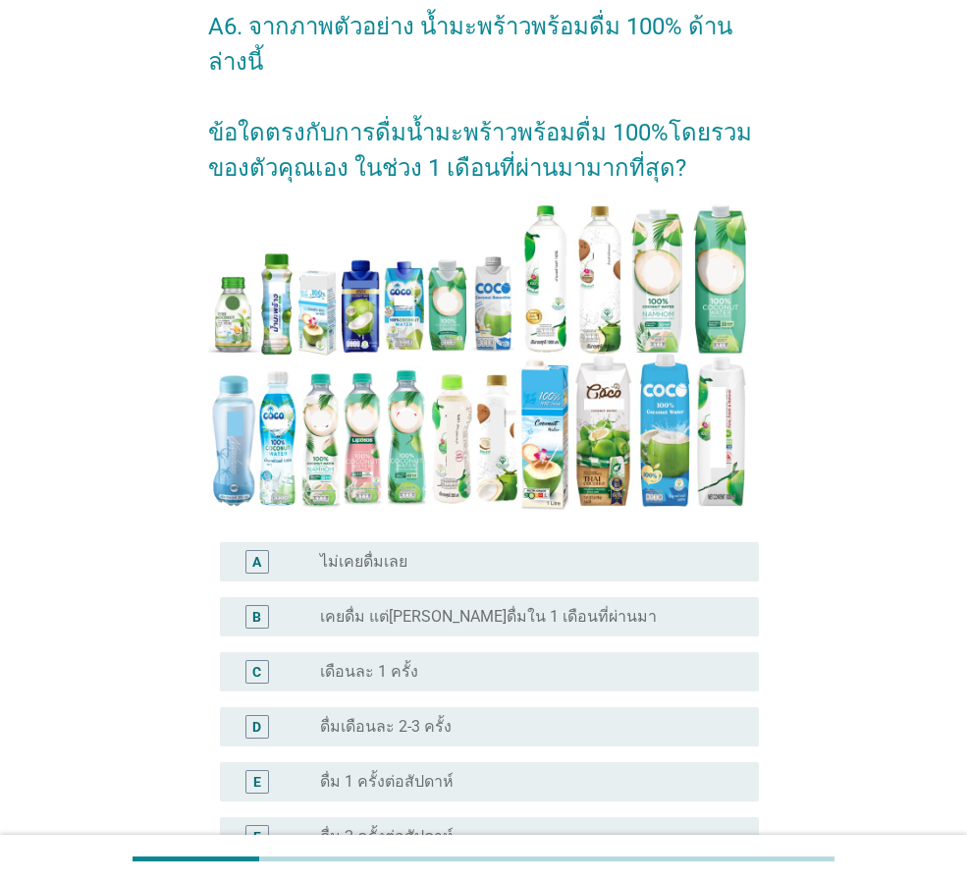
click at [439, 605] on div "radio_button_unchecked เคยดื่ม แต่[PERSON_NAME]ดื่มใน 1 เดือนที่ผ่านมา" at bounding box center [531, 617] width 423 height 24
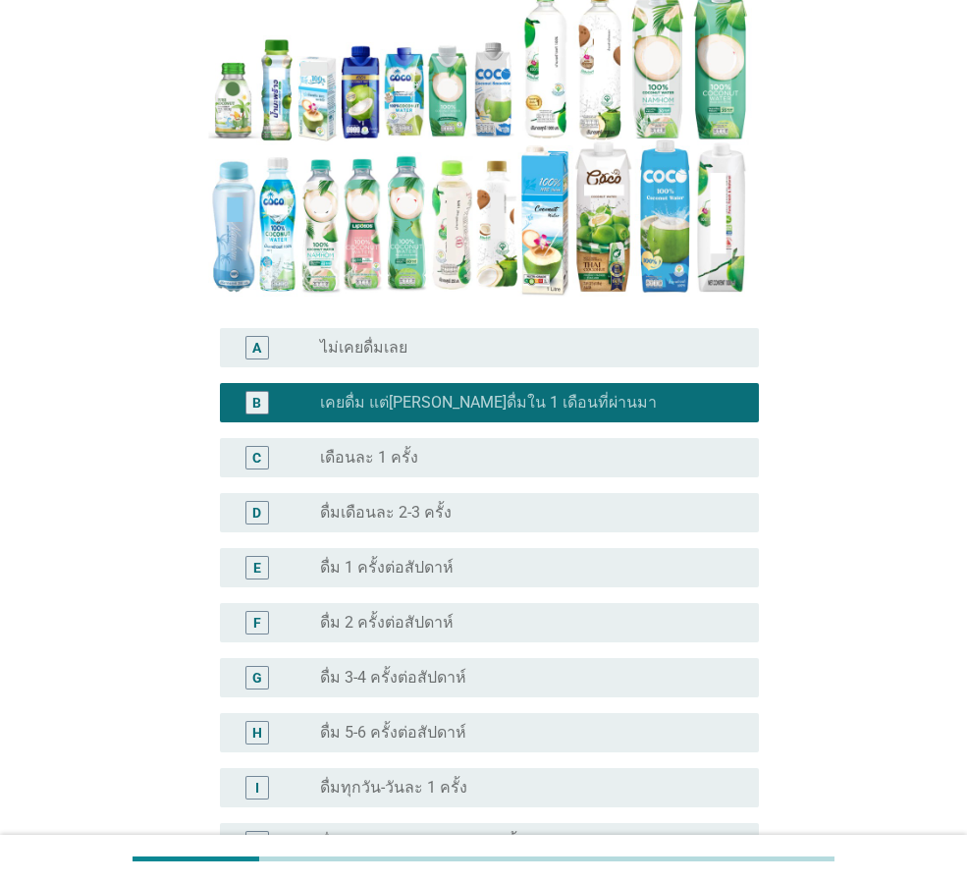
scroll to position [509, 0]
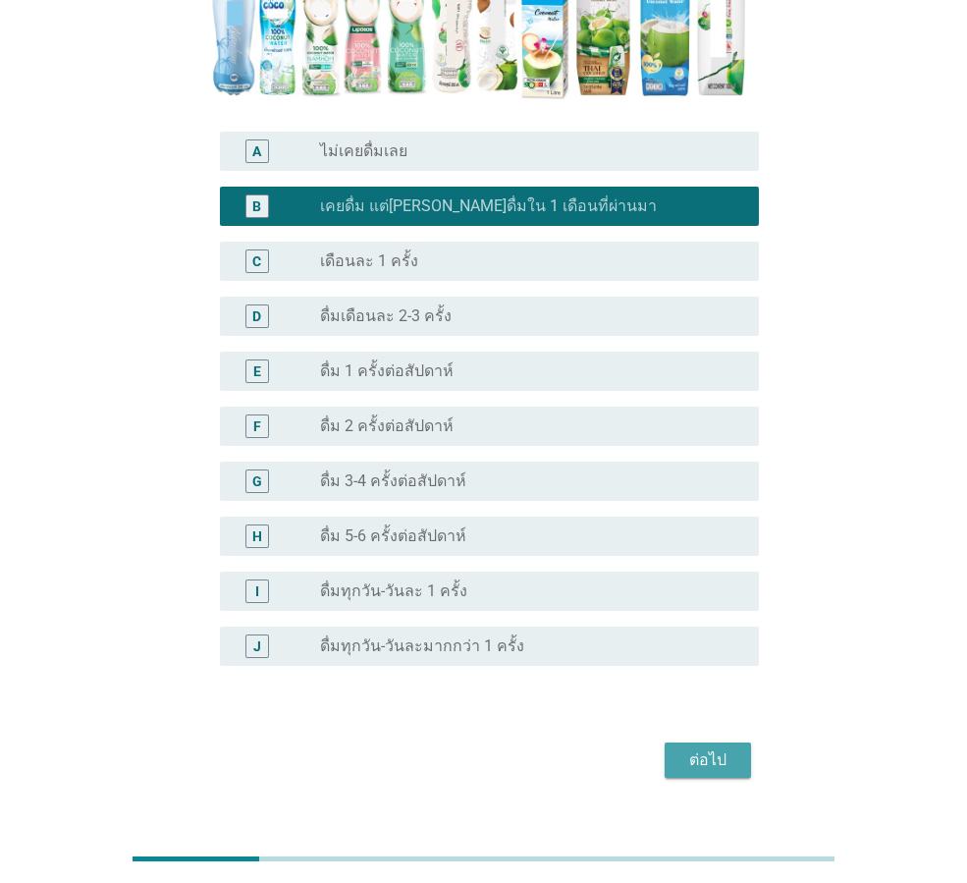
click at [725, 748] on div "ต่อไป" at bounding box center [707, 760] width 55 height 24
